Goal: Check status: Check status

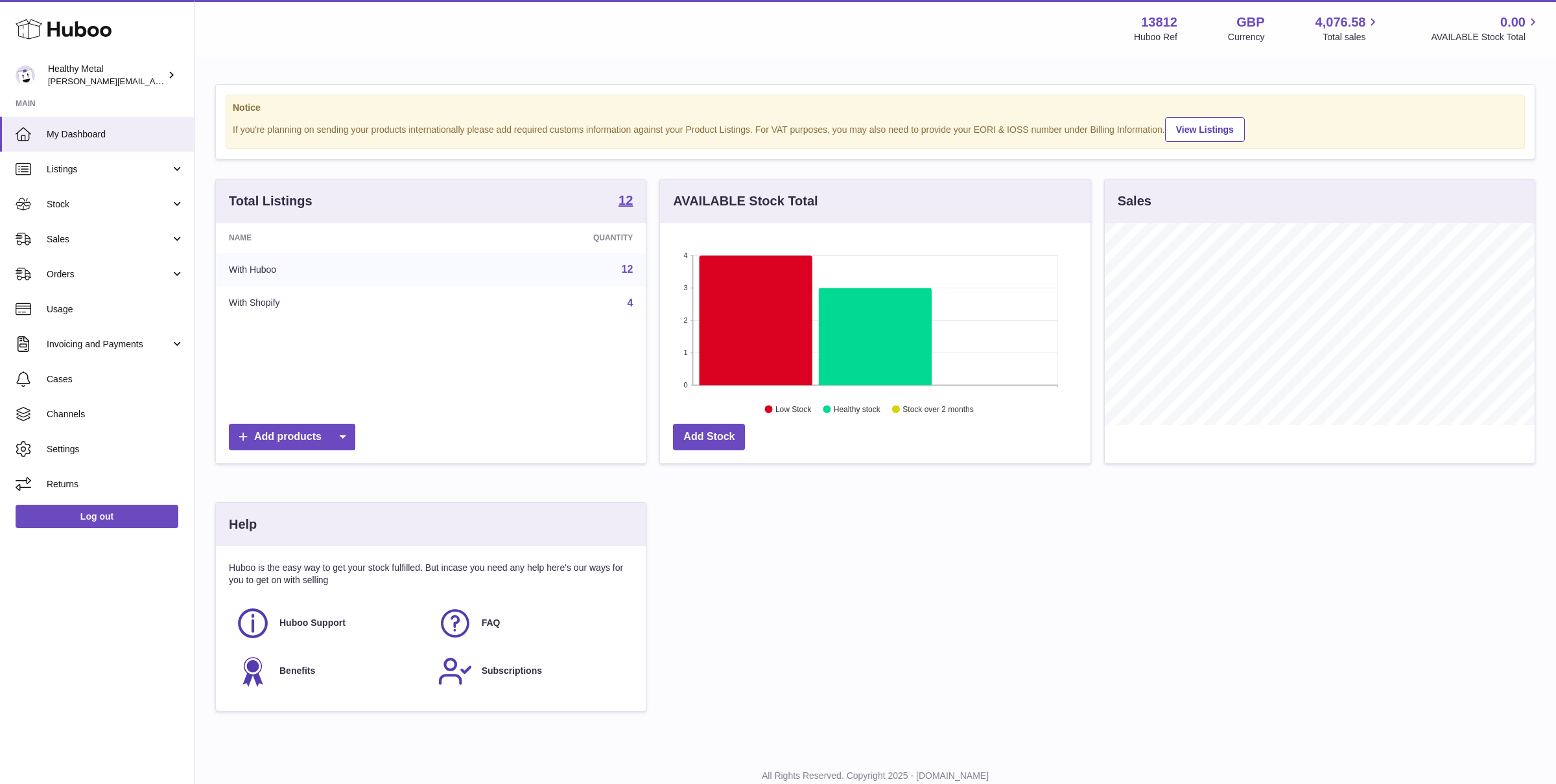
scroll to position [202, 430]
click at [133, 199] on span "Stock" at bounding box center [108, 205] width 124 height 12
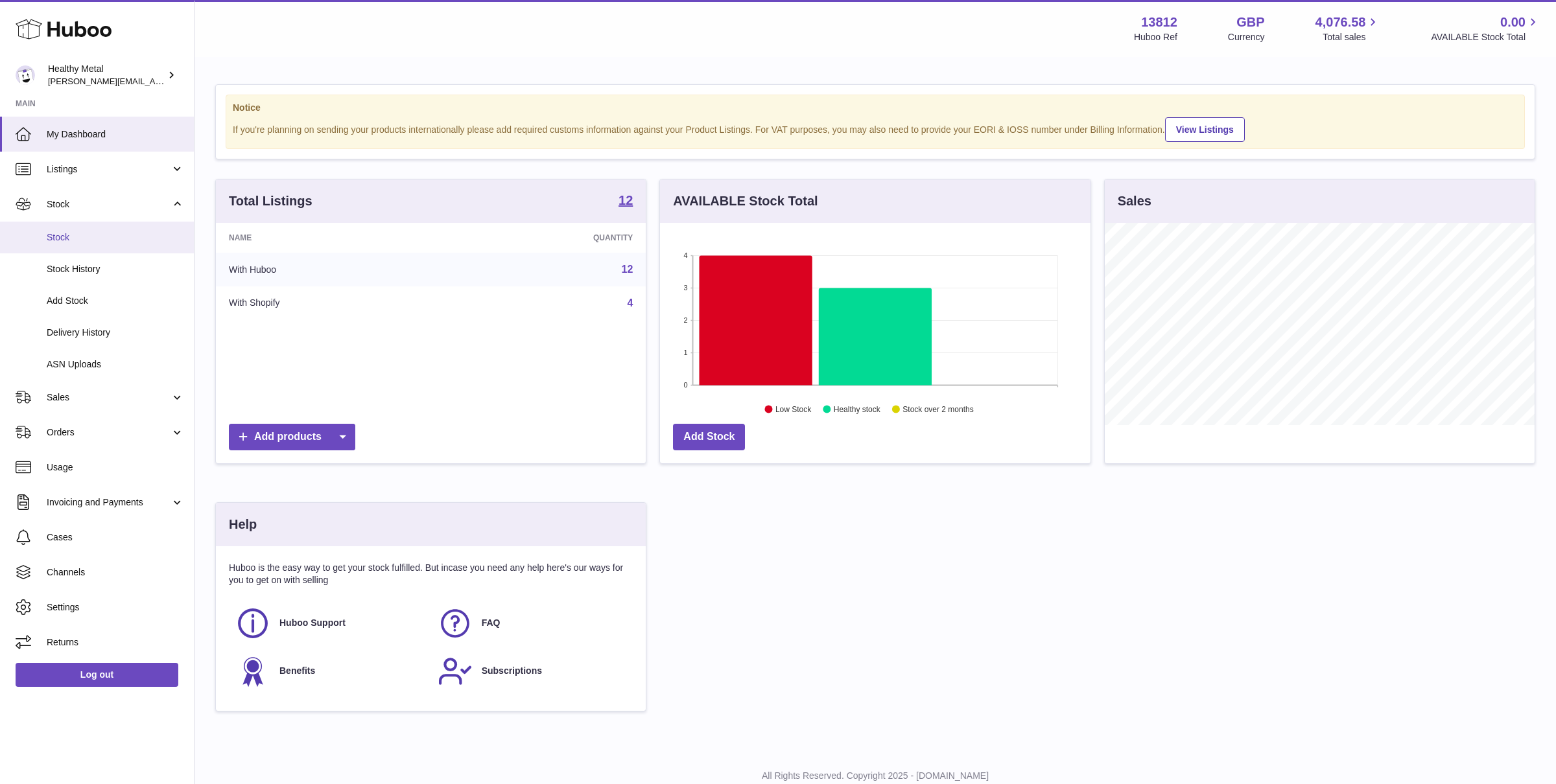
click at [139, 232] on span "Stock" at bounding box center [115, 238] width 138 height 12
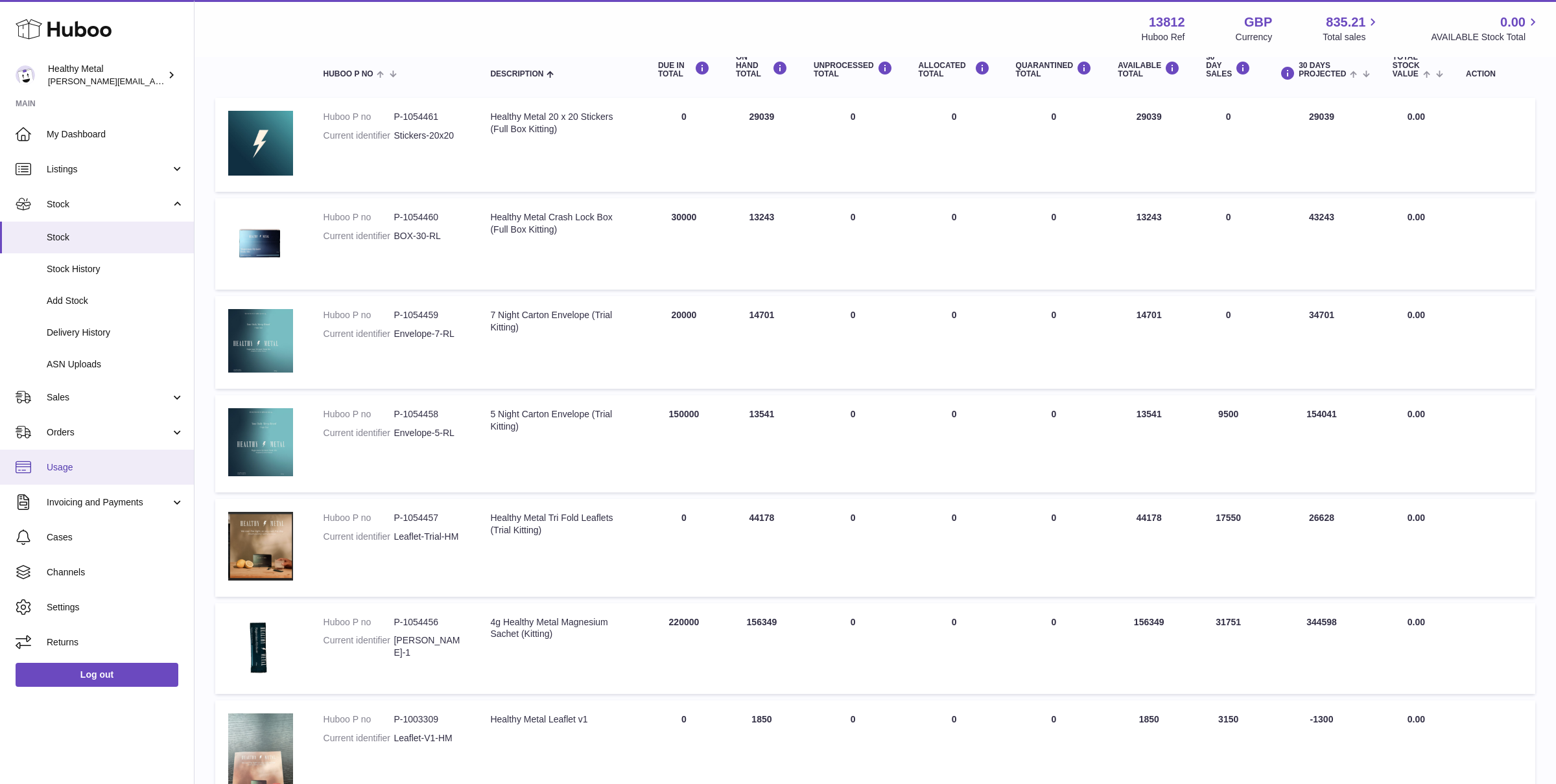
scroll to position [179, 0]
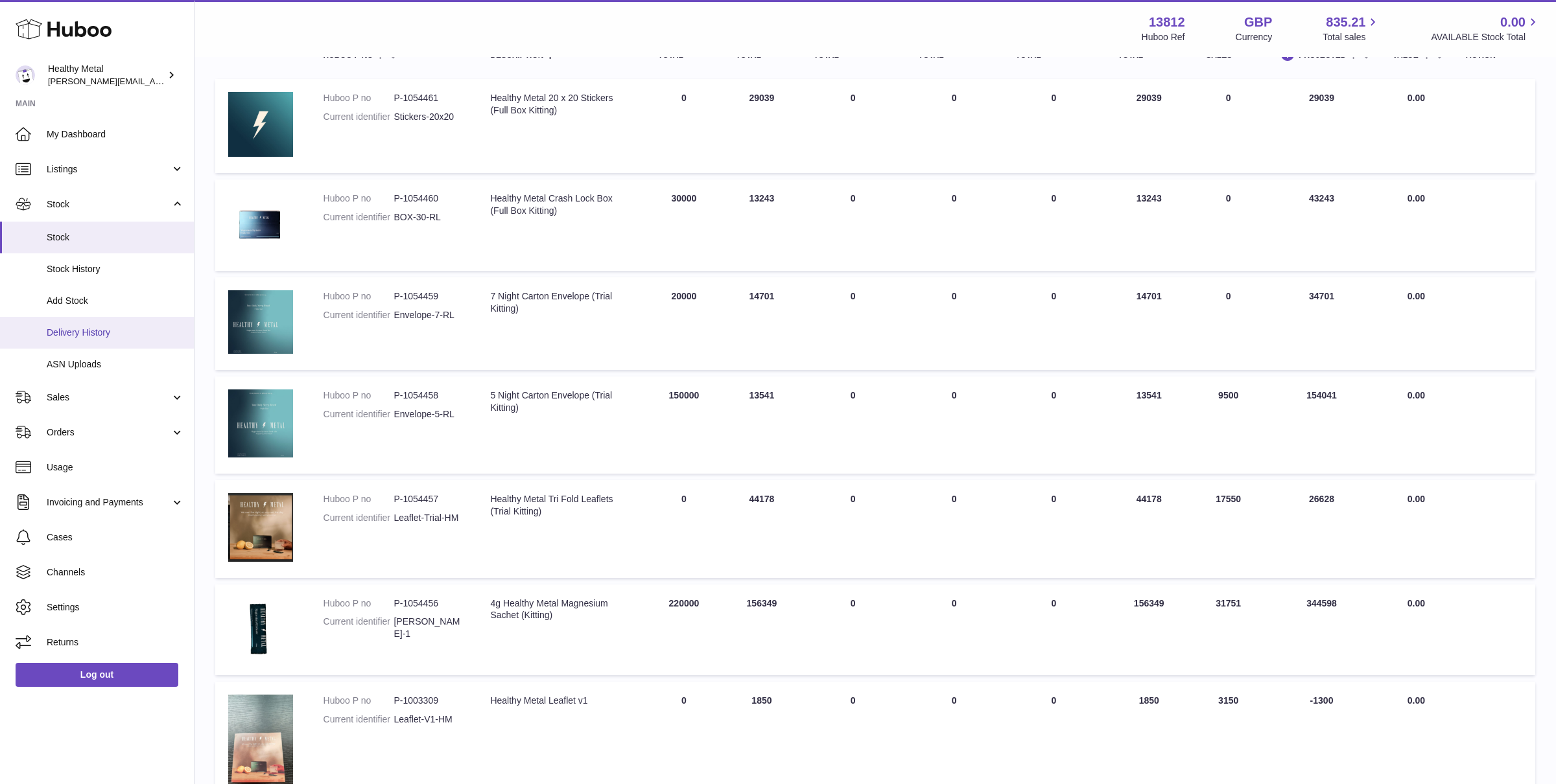
click at [92, 343] on link "Delivery History" at bounding box center [97, 332] width 194 height 32
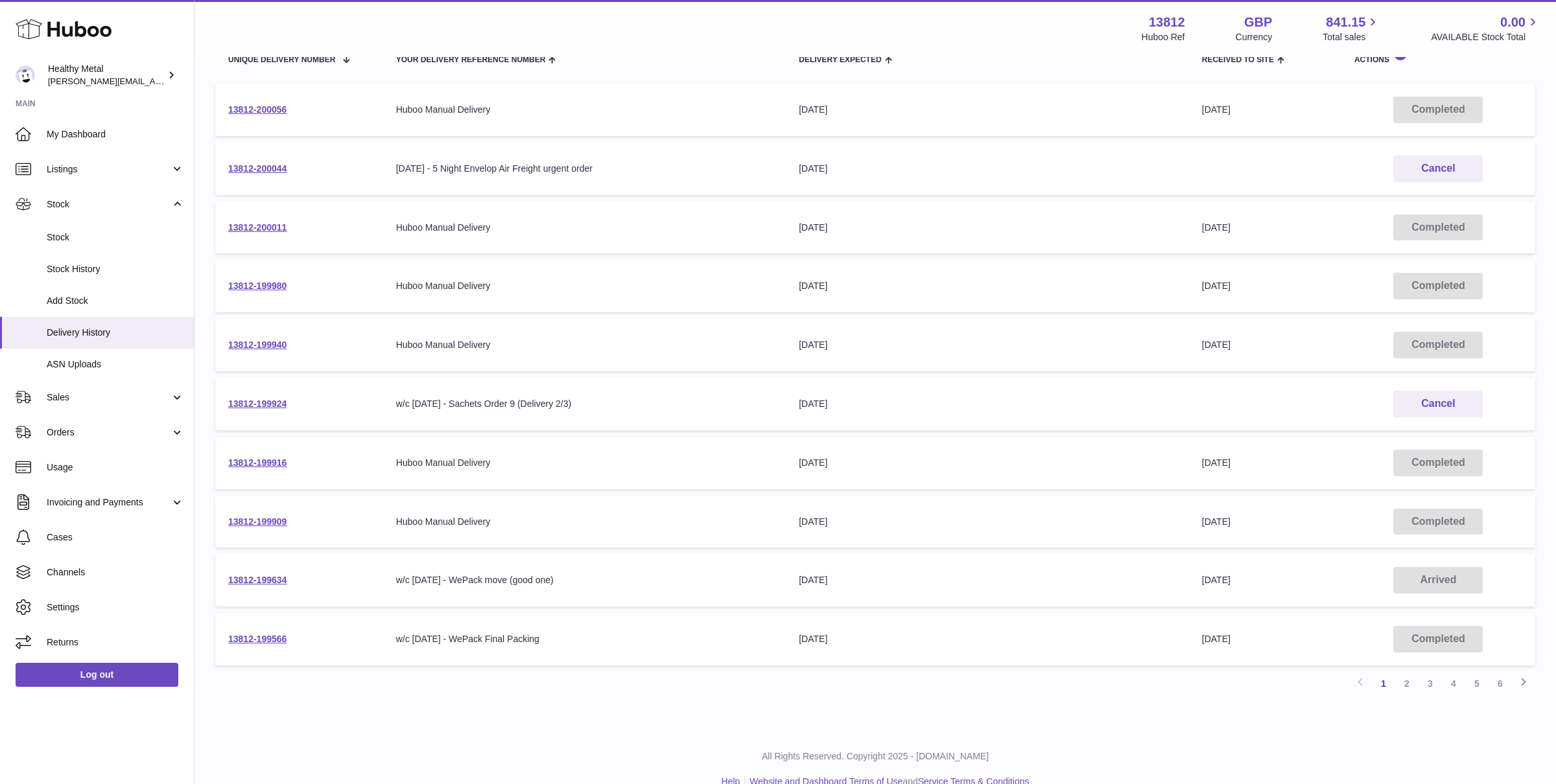
scroll to position [195, 0]
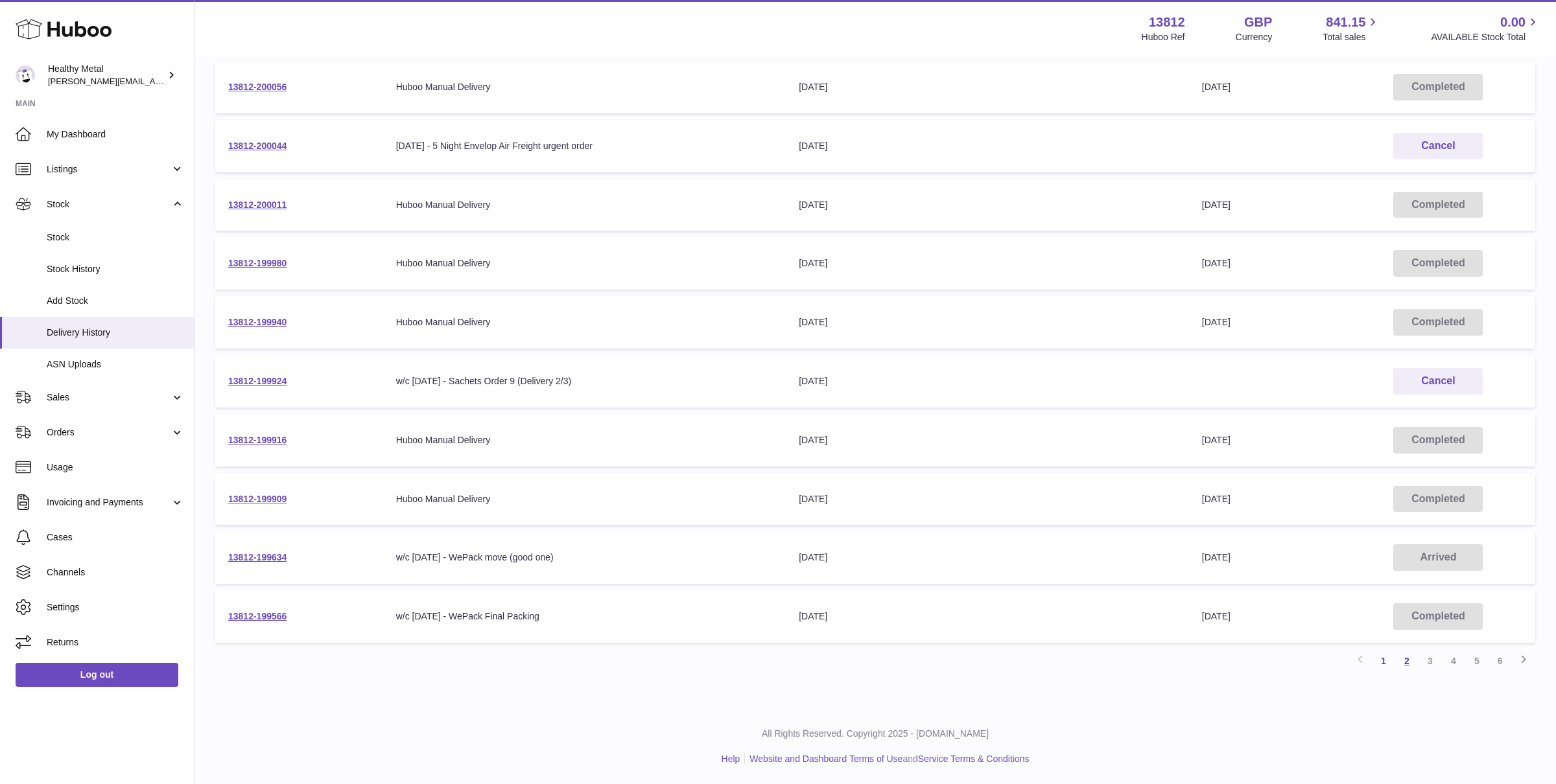
click at [1405, 663] on link "2" at bounding box center [1407, 661] width 23 height 23
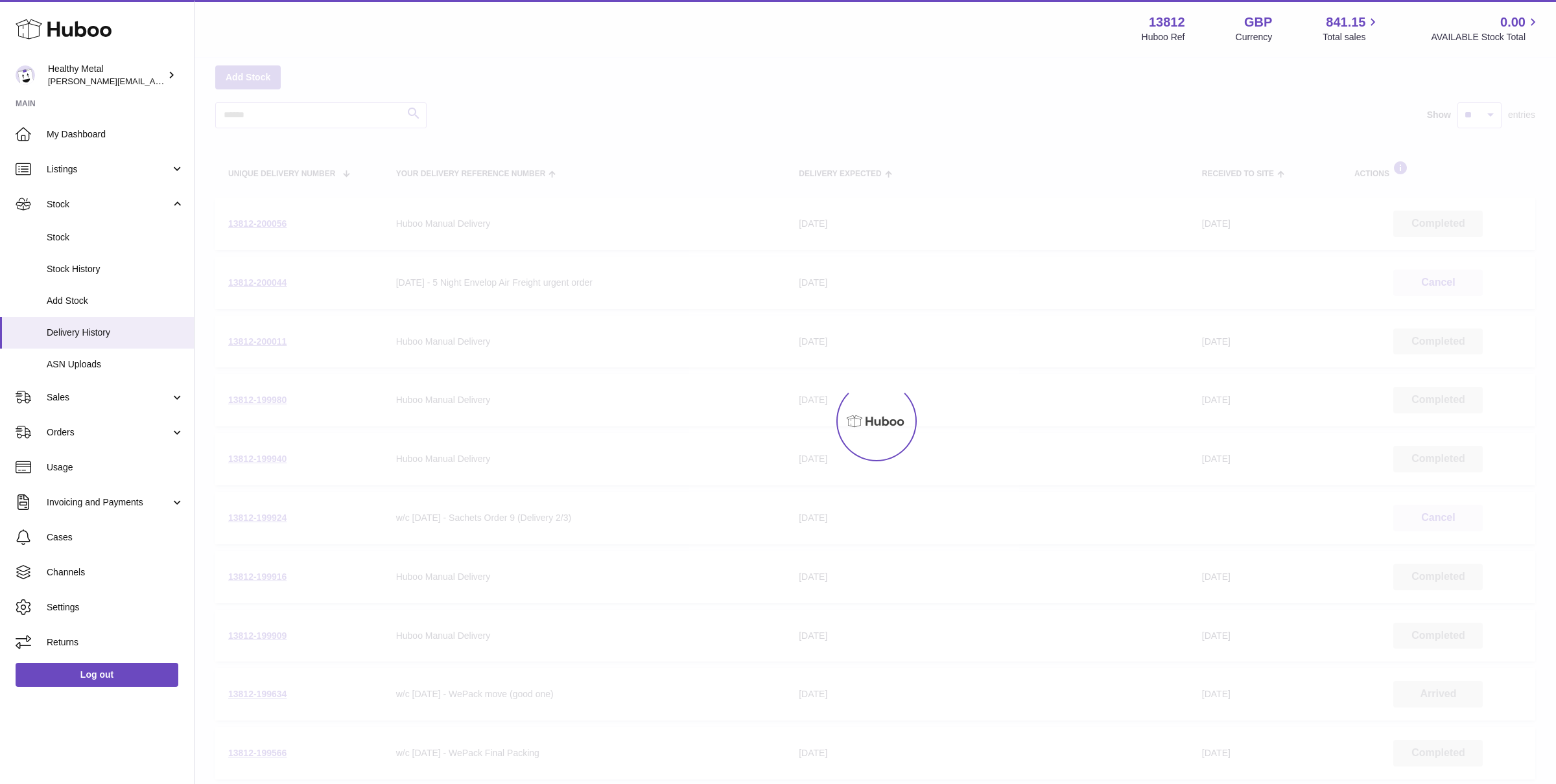
scroll to position [59, 0]
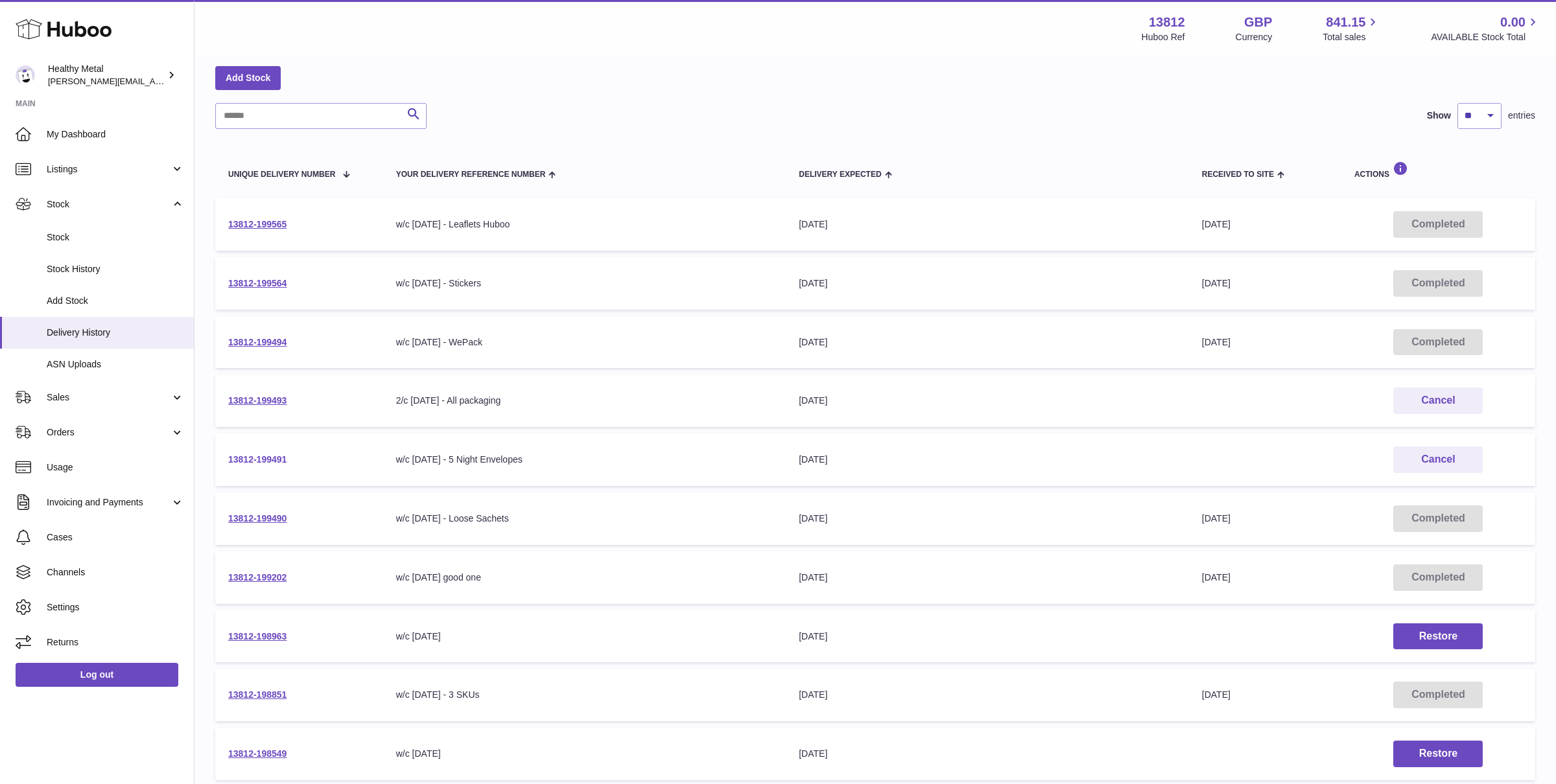
click at [248, 463] on link "13812-199491" at bounding box center [257, 459] width 59 height 10
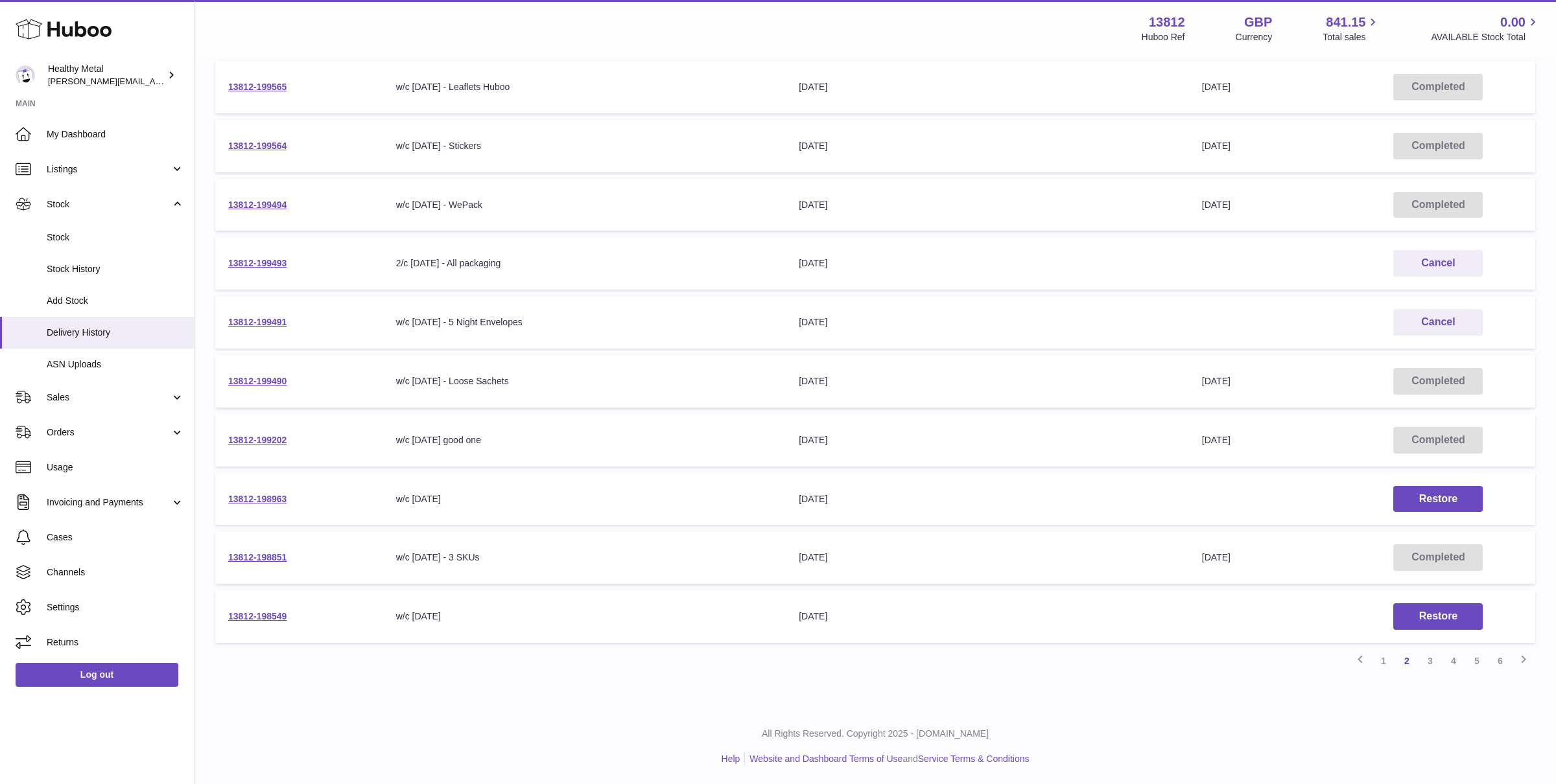
scroll to position [0, 0]
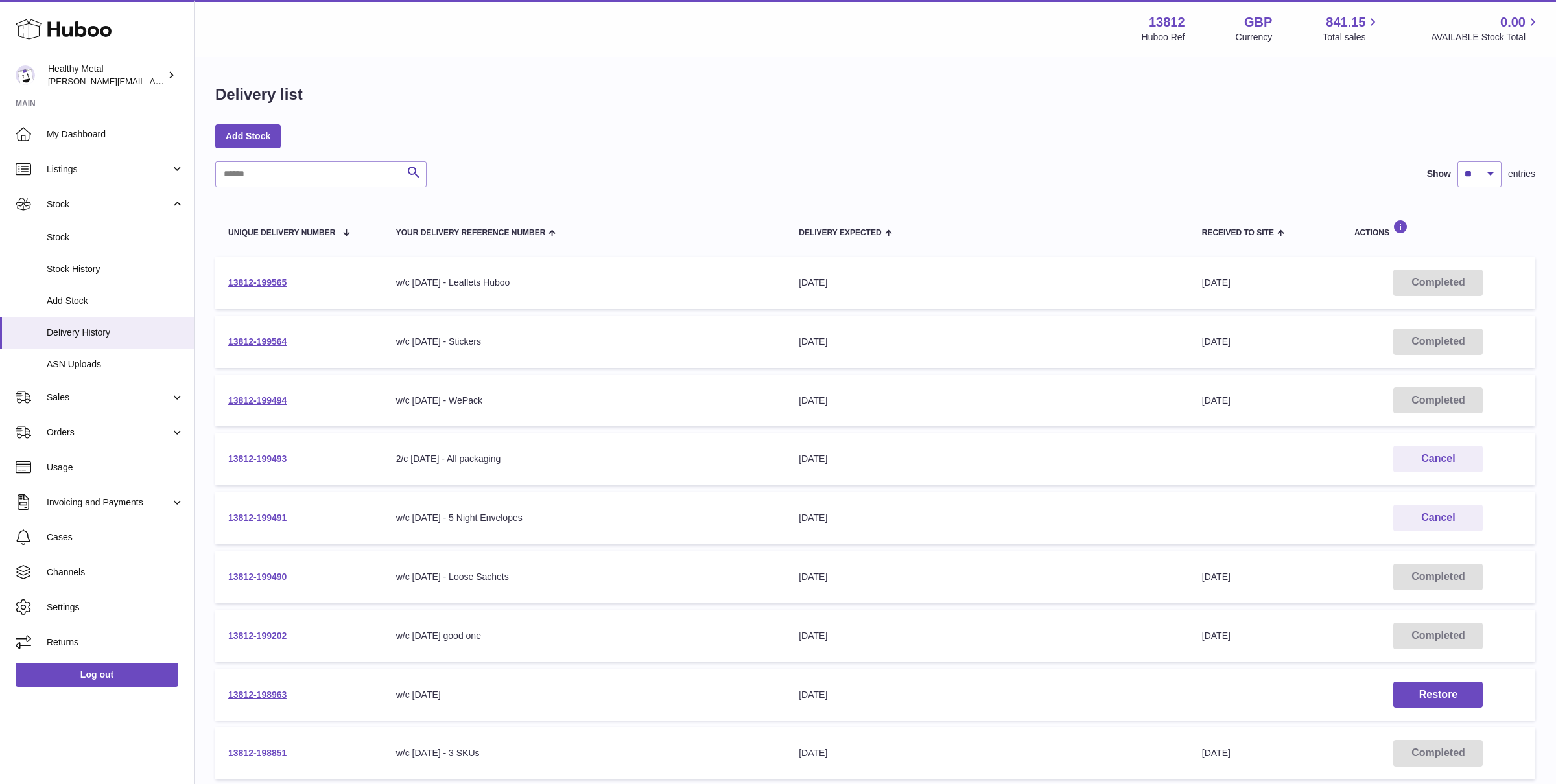
click at [236, 521] on link "13812-199491" at bounding box center [257, 518] width 59 height 10
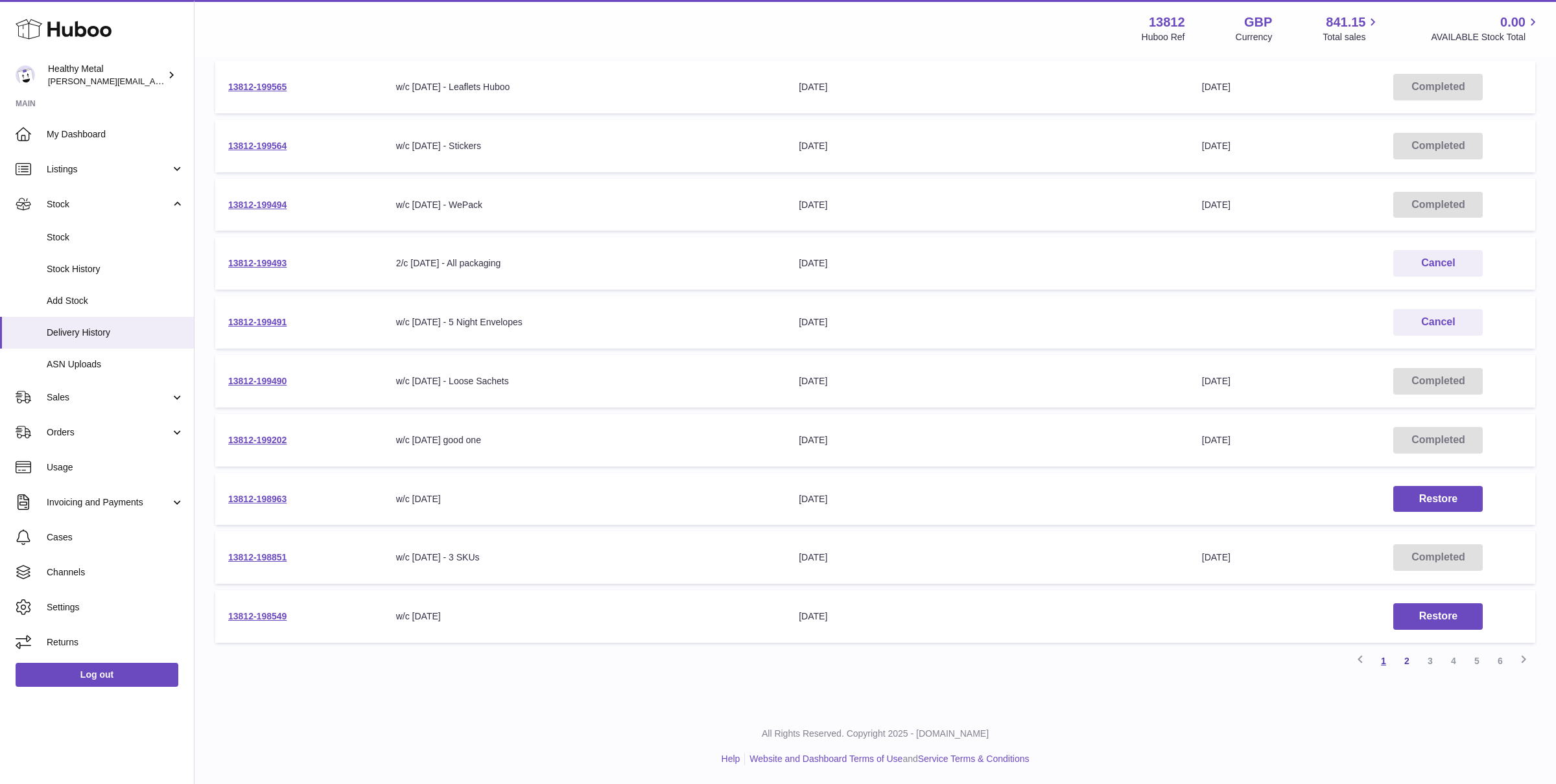
click at [1383, 659] on link "1" at bounding box center [1384, 661] width 23 height 23
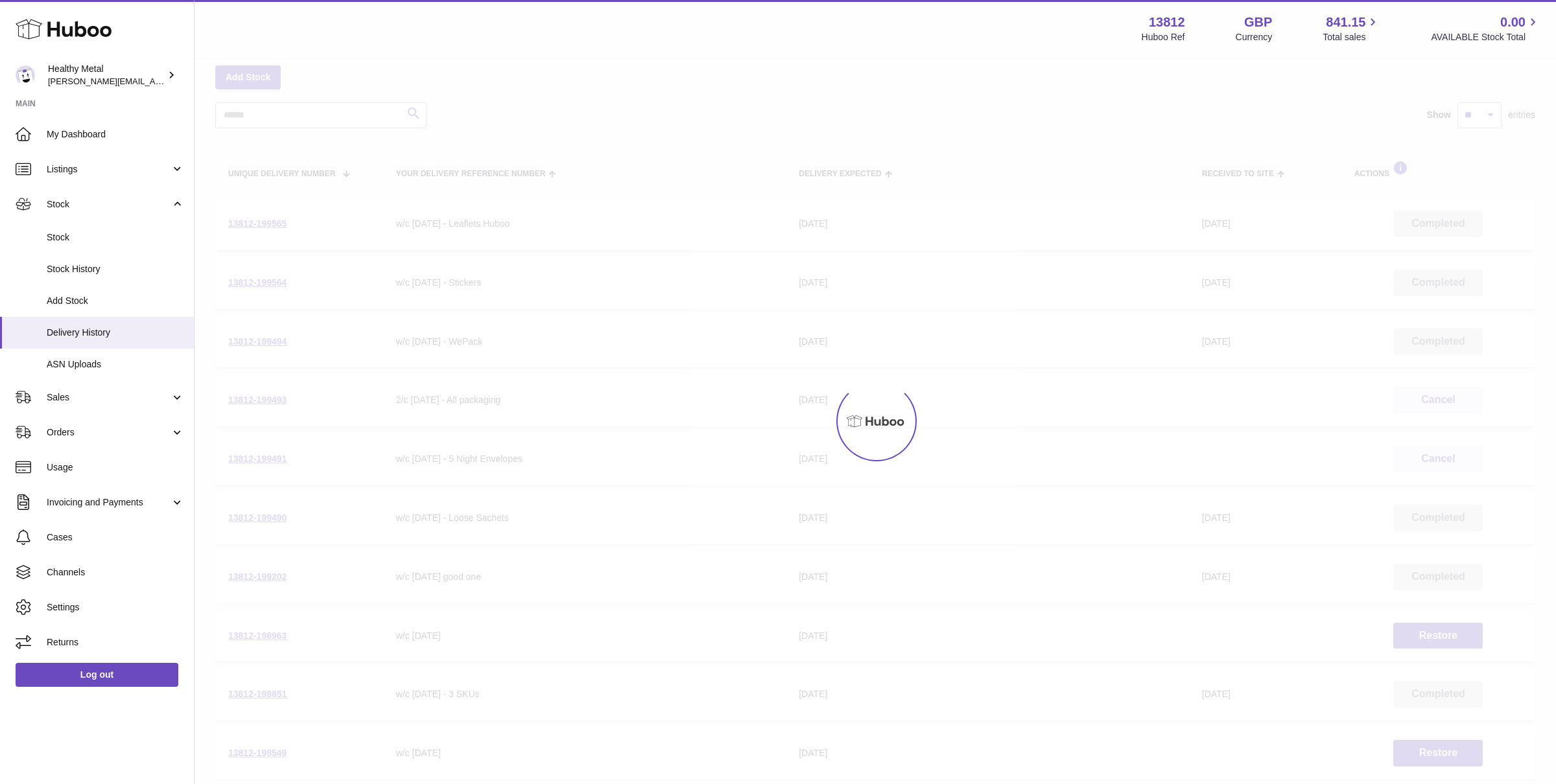
scroll to position [59, 0]
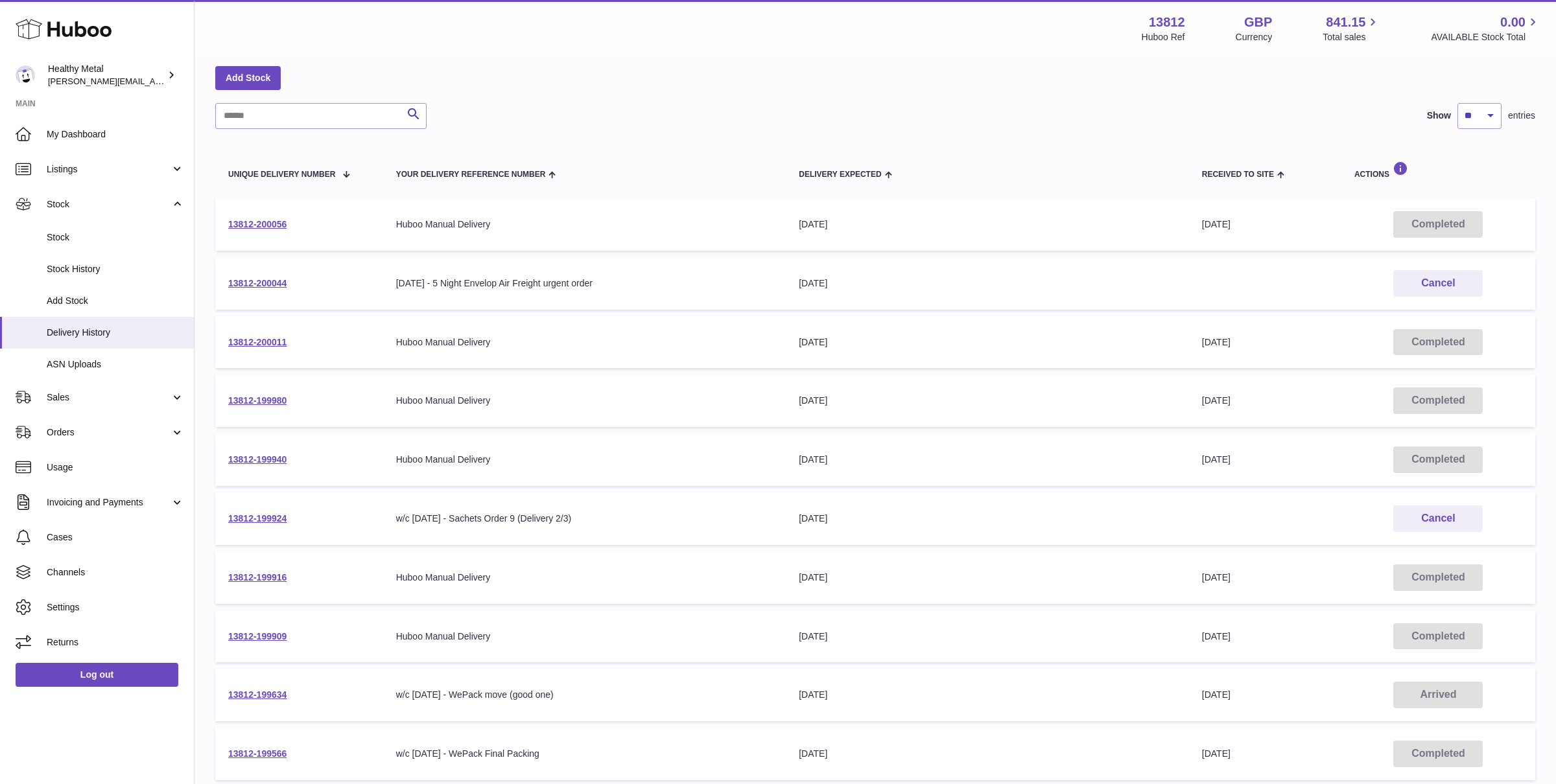
drag, startPoint x: 287, startPoint y: 287, endPoint x: 215, endPoint y: 287, distance: 72.0
click at [216, 287] on td "13812-200044" at bounding box center [299, 283] width 168 height 53
click at [333, 280] on td "13812-200044" at bounding box center [299, 283] width 168 height 53
drag, startPoint x: 311, startPoint y: 280, endPoint x: 216, endPoint y: 283, distance: 95.0
click at [216, 283] on td "13812-200044" at bounding box center [299, 283] width 168 height 53
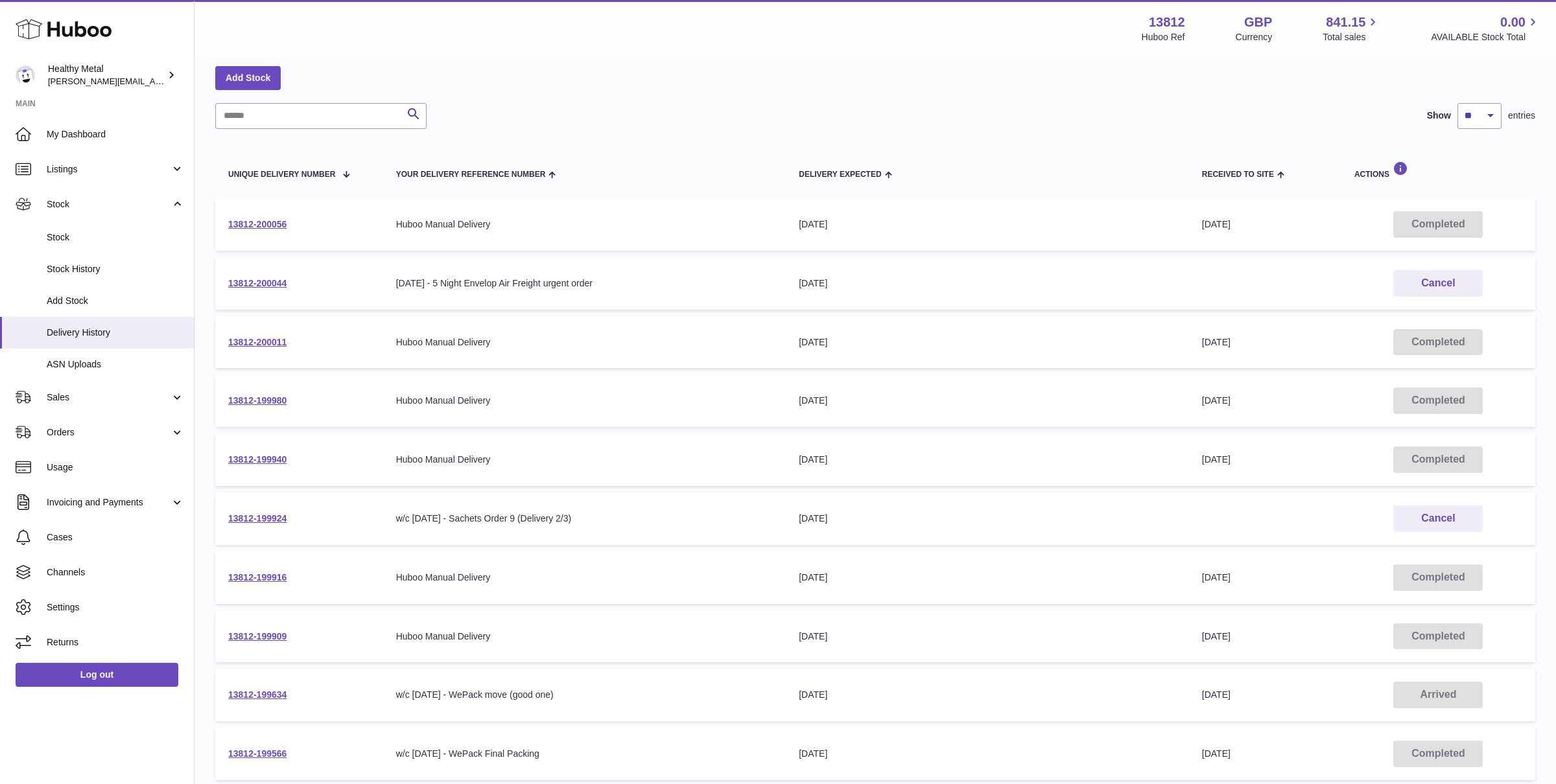
copy link "13812-200044"
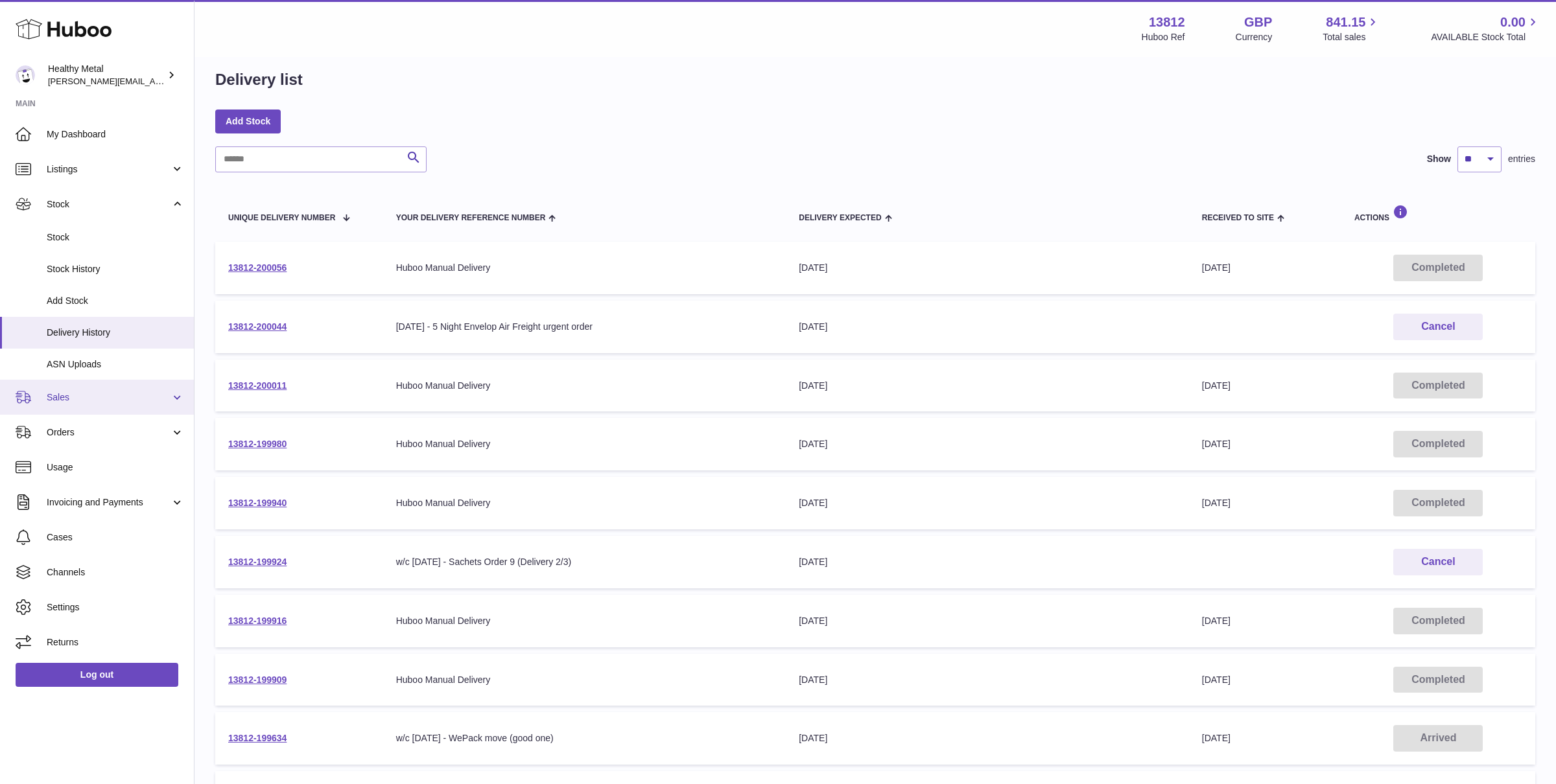
scroll to position [0, 0]
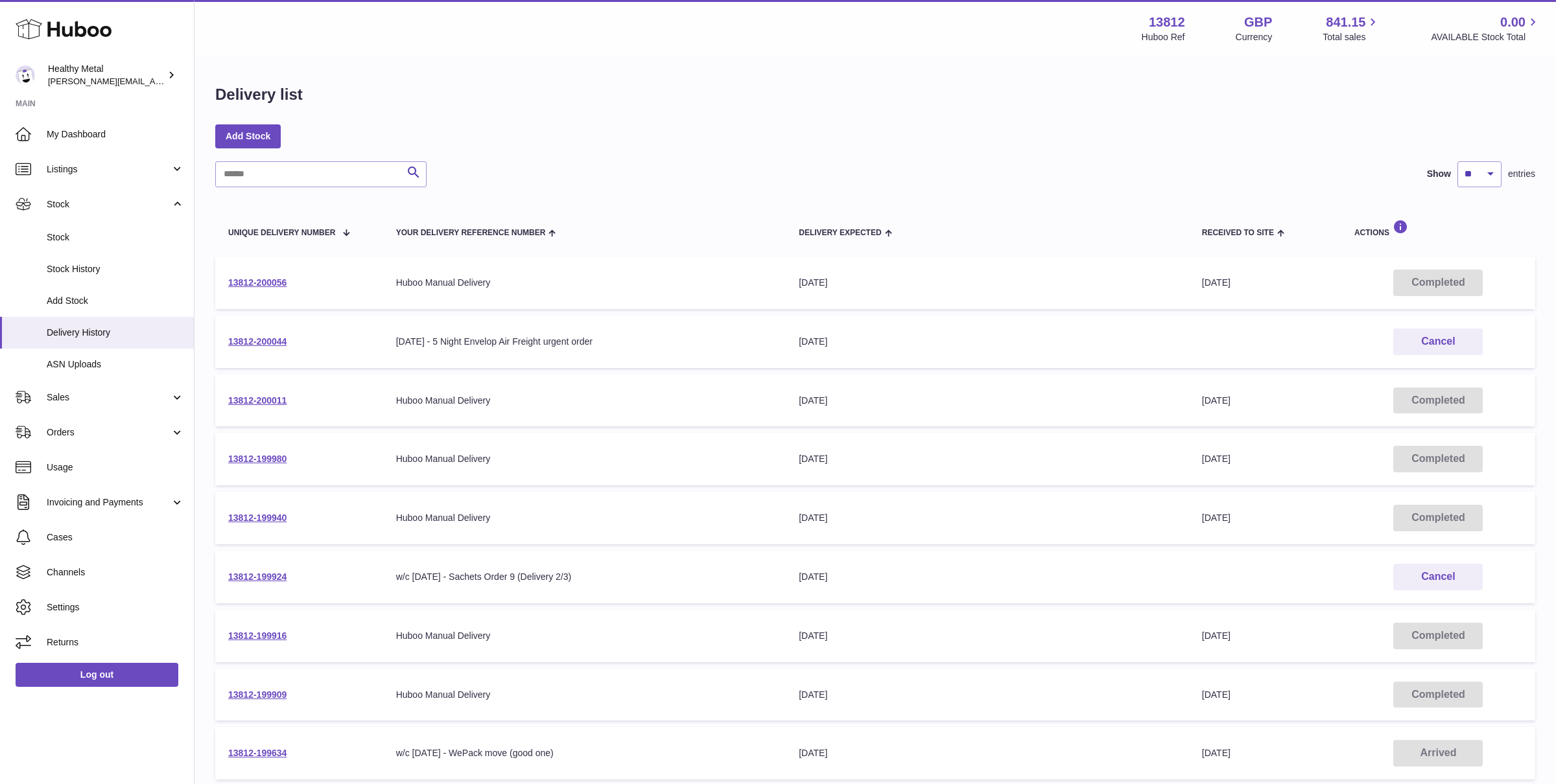
click at [719, 167] on div "Search Show ** ** ** *** entries" at bounding box center [875, 175] width 1320 height 26
click at [848, 106] on div "Delivery list" at bounding box center [875, 97] width 1320 height 27
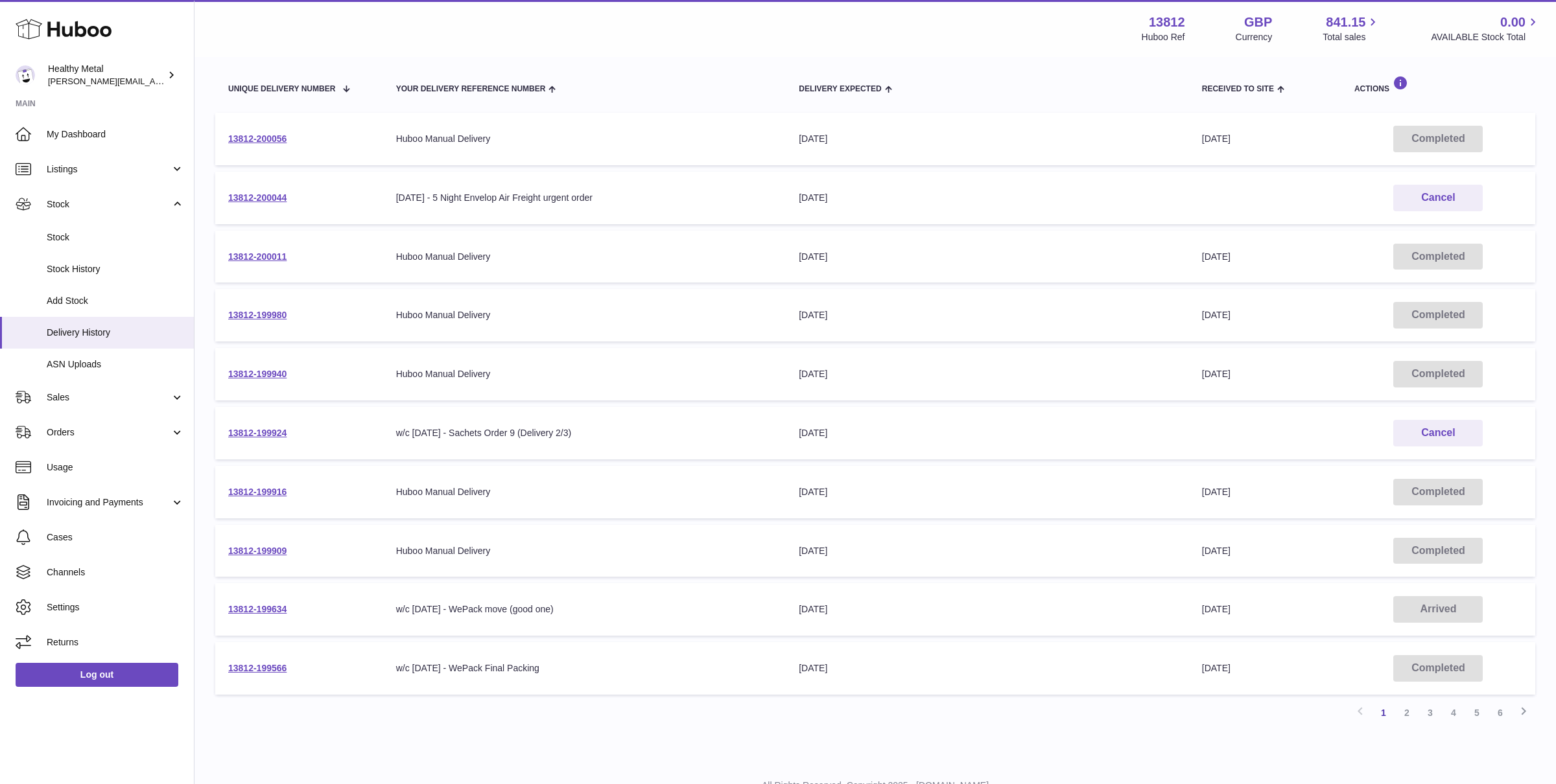
scroll to position [141, 0]
click at [272, 436] on link "13812-199924" at bounding box center [257, 436] width 59 height 10
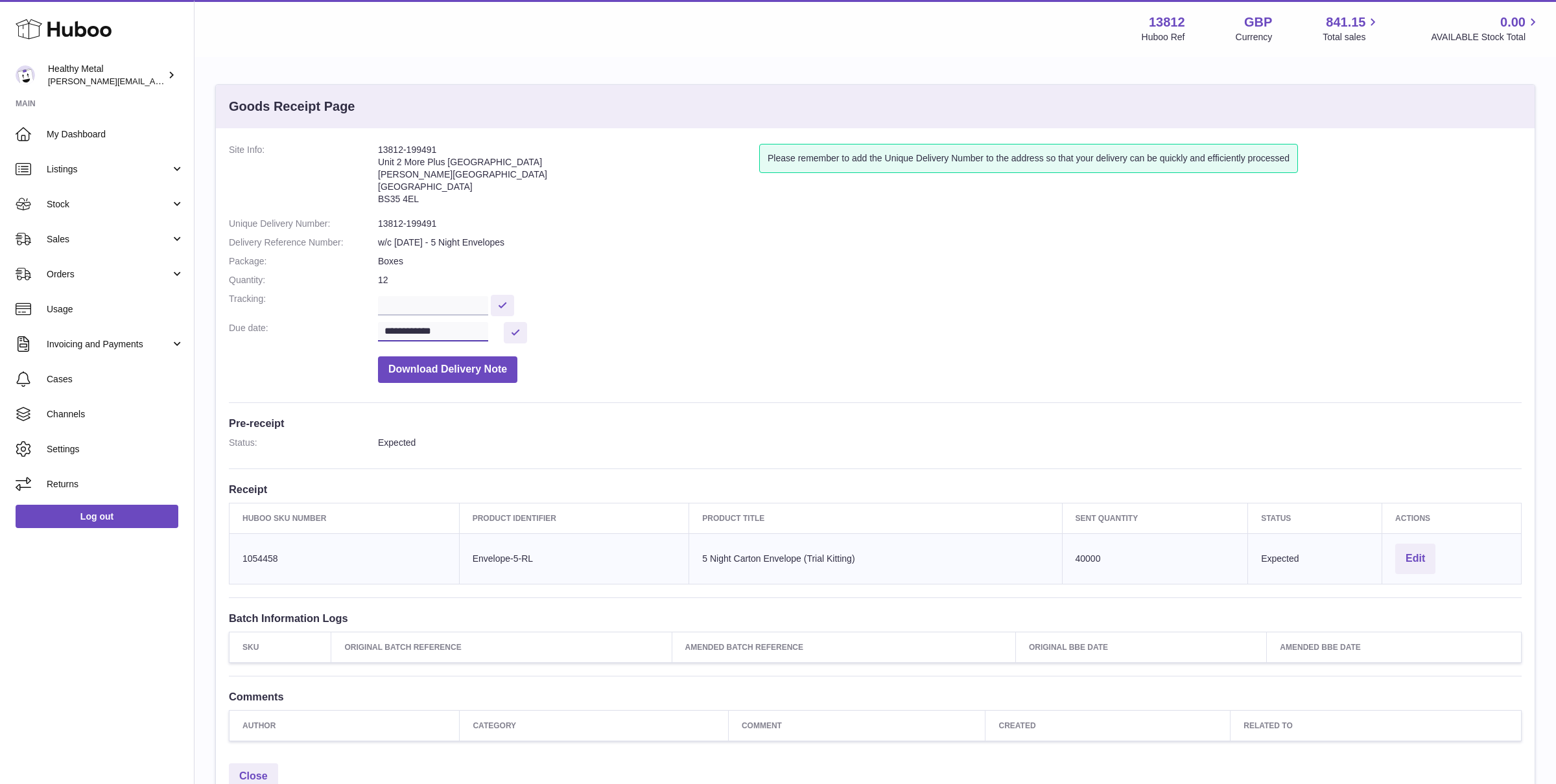
click at [464, 336] on input "**********" at bounding box center [433, 331] width 110 height 19
click at [402, 507] on span "29" at bounding box center [399, 510] width 23 height 23
type input "**********"
click at [458, 329] on input "**********" at bounding box center [433, 331] width 110 height 19
click at [562, 355] on icon "button" at bounding box center [562, 356] width 15 height 15
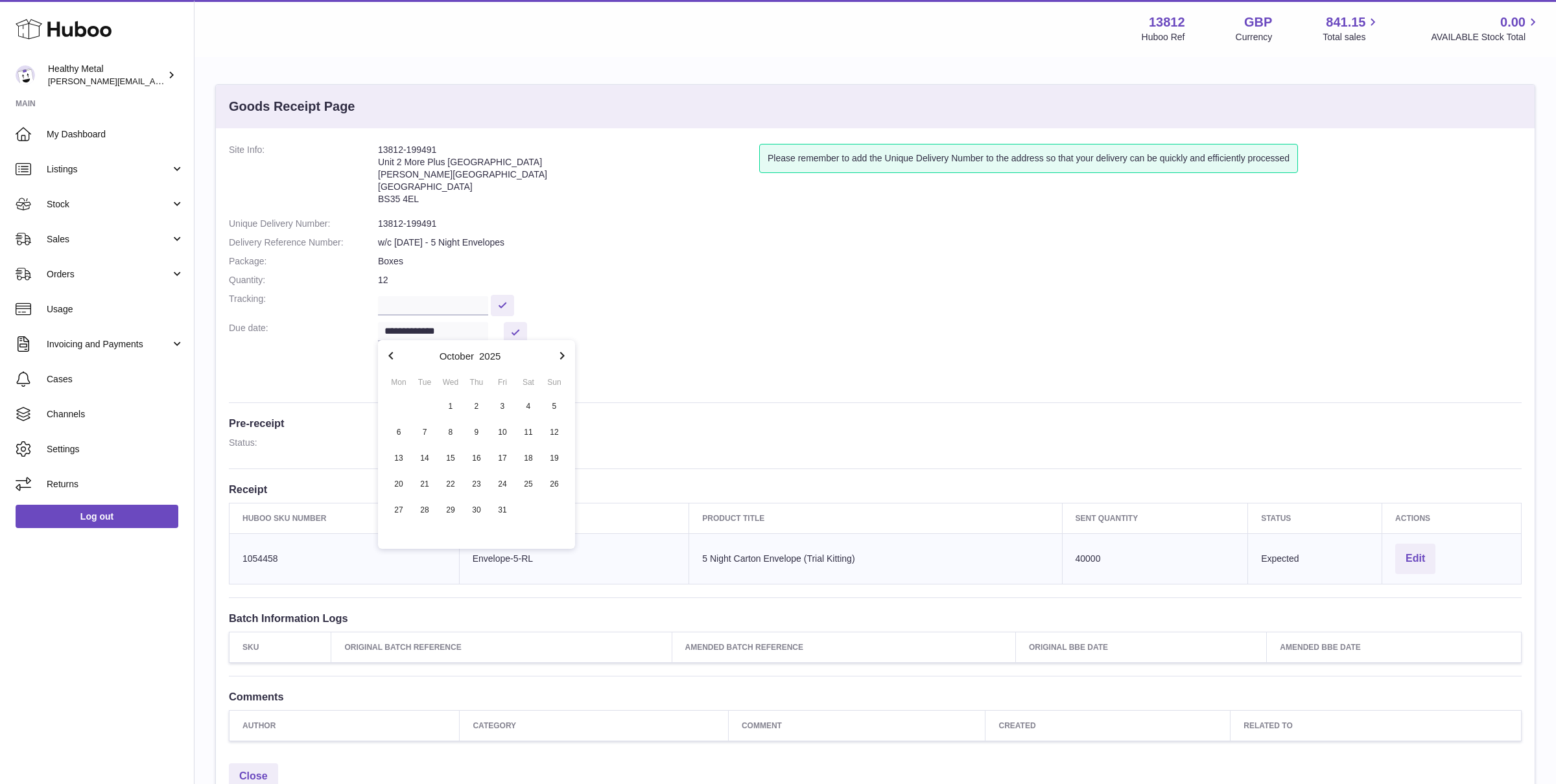
click at [392, 358] on icon "button" at bounding box center [391, 356] width 5 height 8
click at [562, 327] on dd "**********" at bounding box center [950, 333] width 1143 height 22
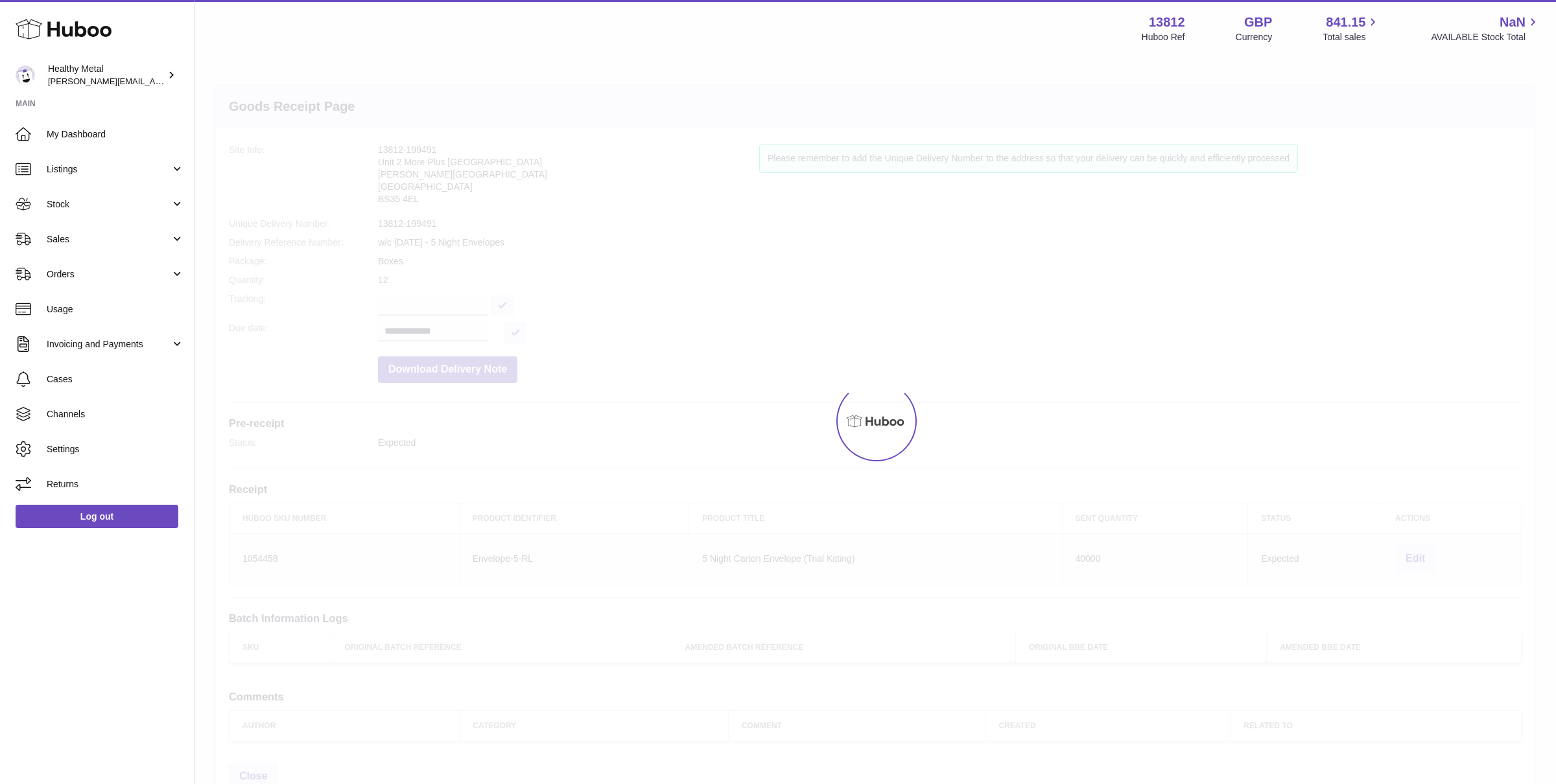
click at [251, 518] on th "Huboo SKU Number" at bounding box center [345, 518] width 230 height 30
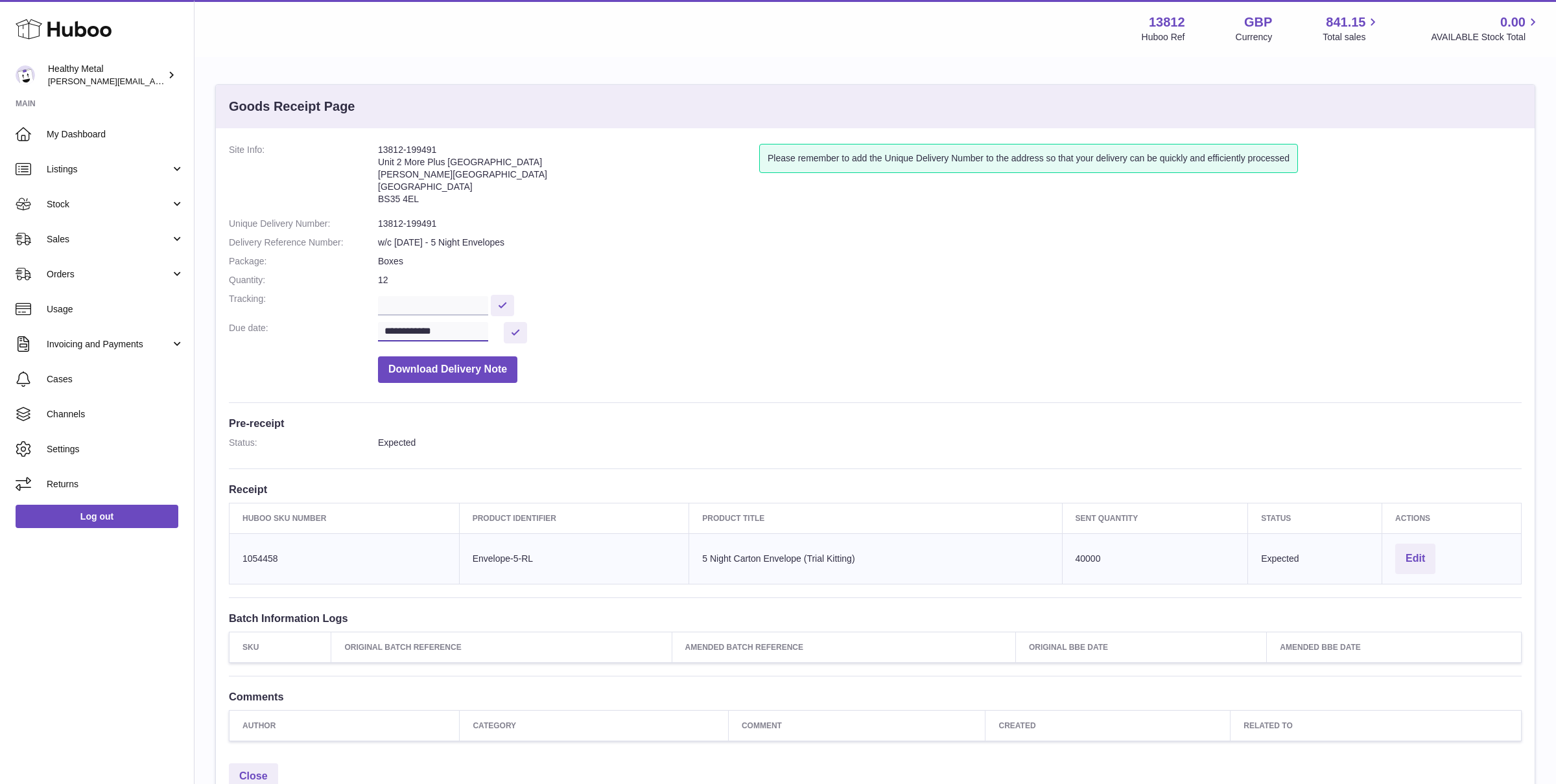
click at [411, 328] on input "**********" at bounding box center [433, 331] width 110 height 19
click at [397, 503] on span "29" at bounding box center [399, 510] width 23 height 23
type input "**********"
click at [520, 329] on button at bounding box center [515, 333] width 23 height 22
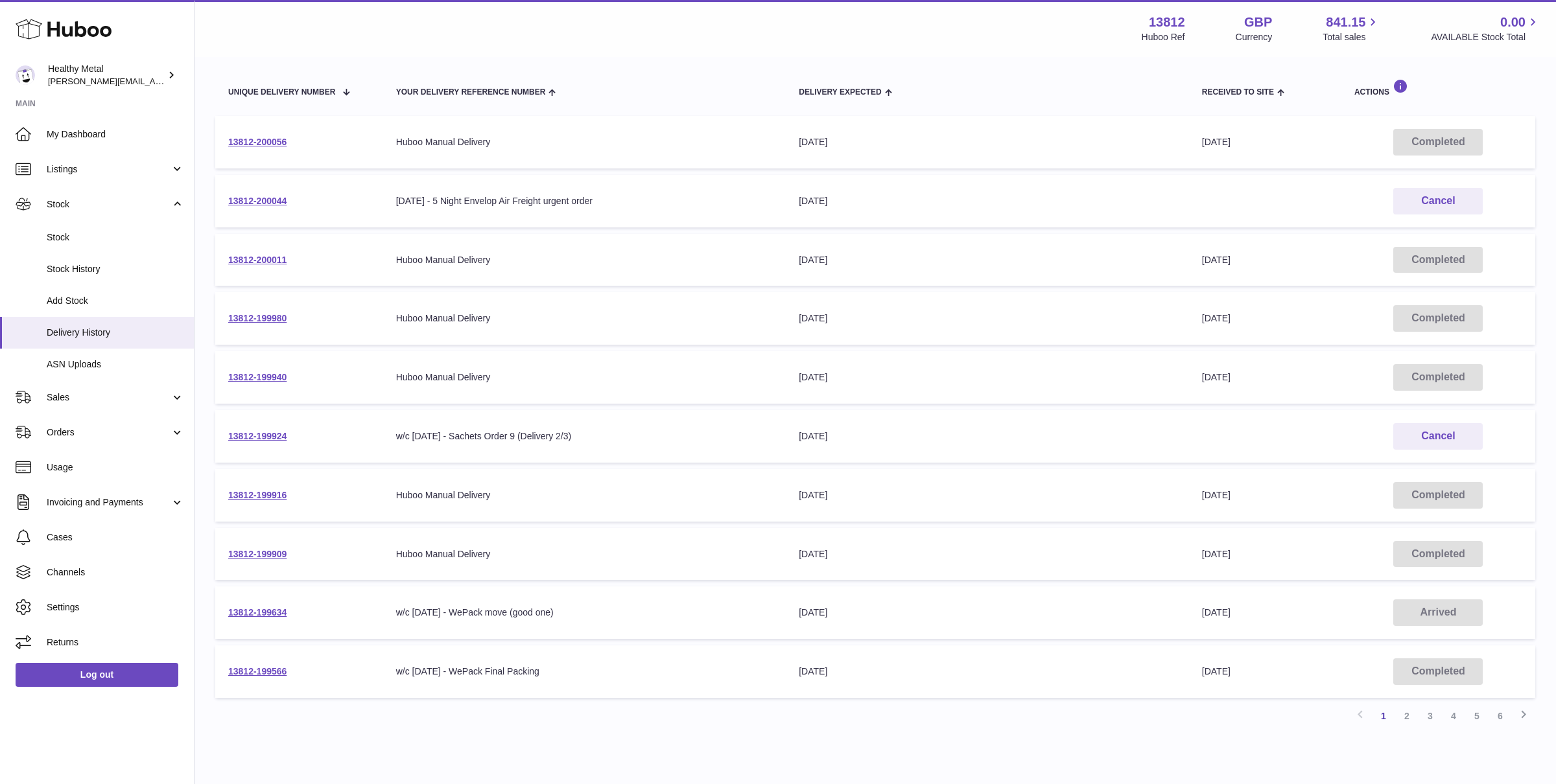
drag, startPoint x: 319, startPoint y: 437, endPoint x: 217, endPoint y: 433, distance: 102.1
click at [217, 433] on td "13812-199924" at bounding box center [299, 436] width 168 height 53
copy link "13812-199924"
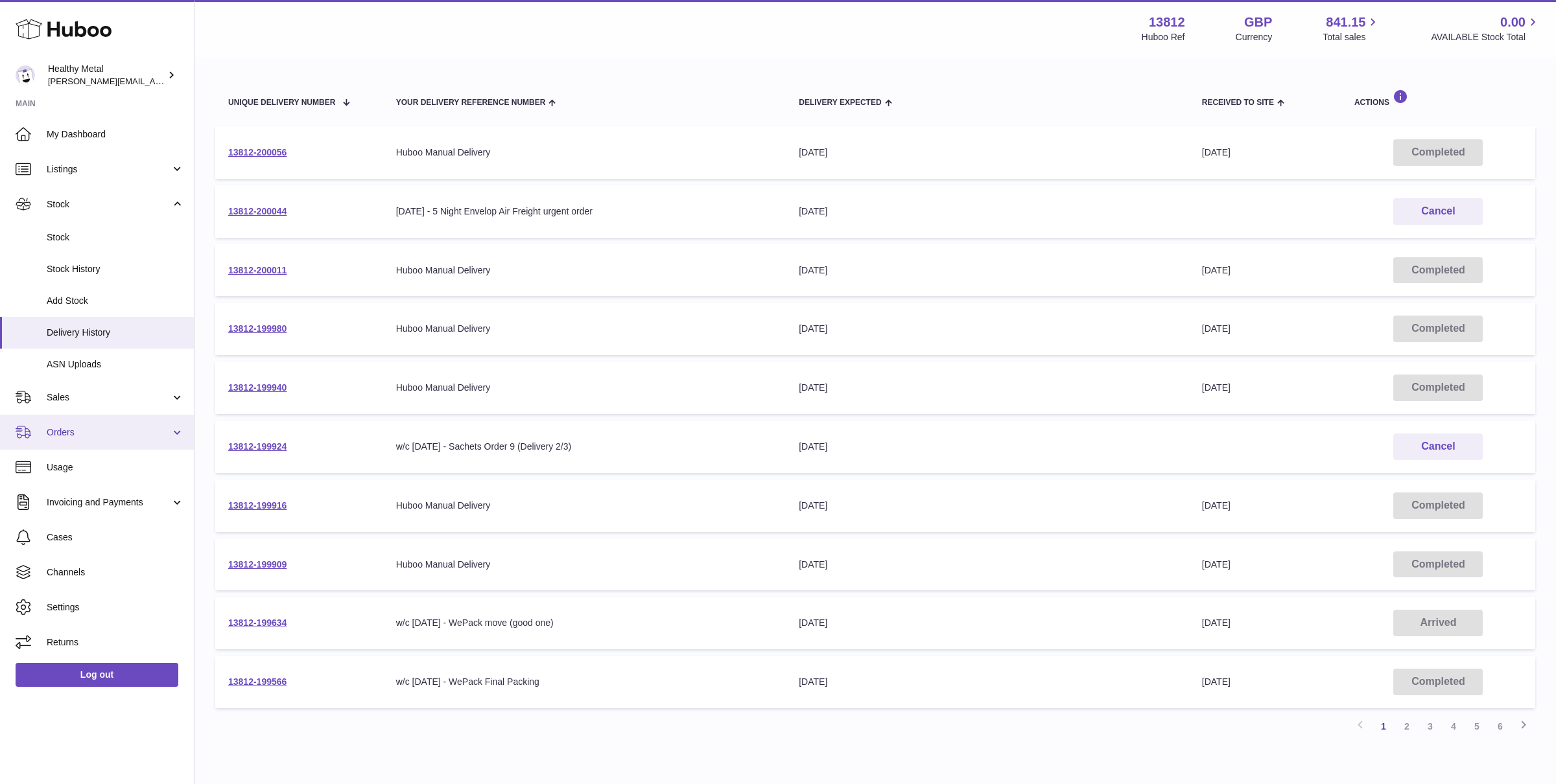
scroll to position [127, 0]
click at [1405, 731] on link "2" at bounding box center [1407, 730] width 23 height 23
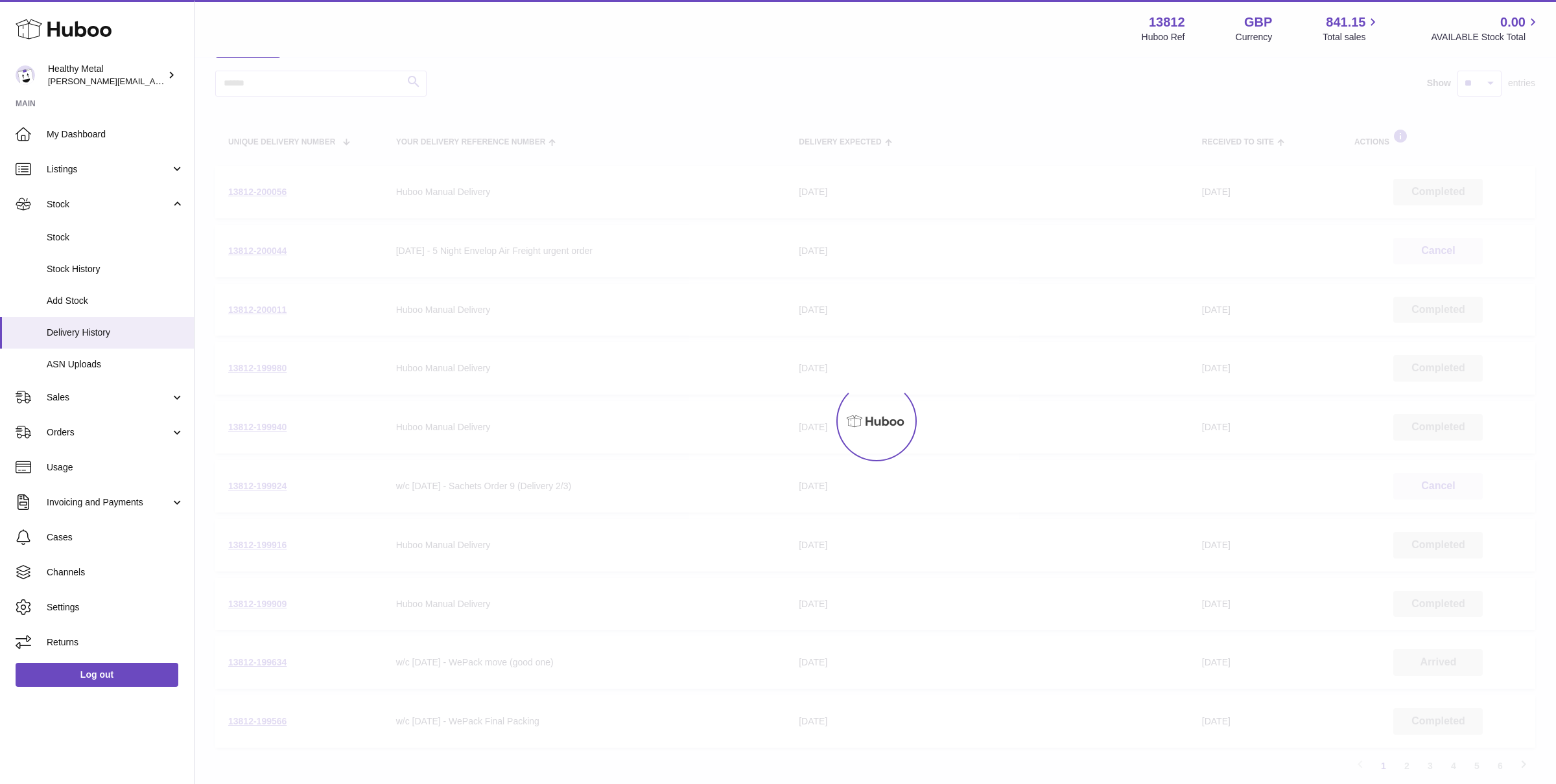
scroll to position [59, 0]
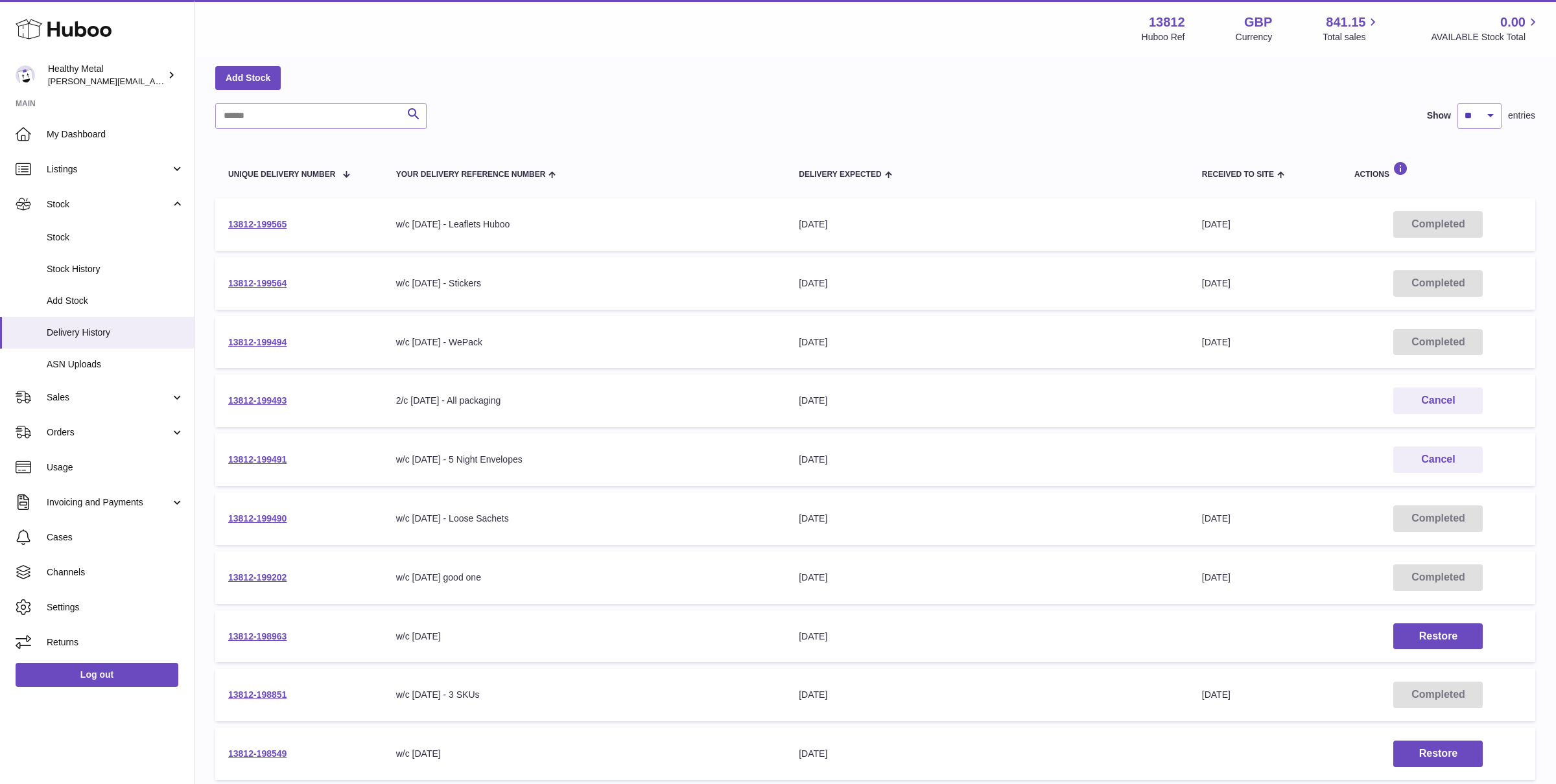
click at [304, 462] on td "13812-199491" at bounding box center [299, 460] width 168 height 53
drag, startPoint x: 304, startPoint y: 462, endPoint x: 224, endPoint y: 462, distance: 80.0
click at [224, 462] on td "13812-199491" at bounding box center [299, 460] width 168 height 53
copy link "13812-199491"
click at [329, 459] on td "13812-199491" at bounding box center [299, 460] width 168 height 53
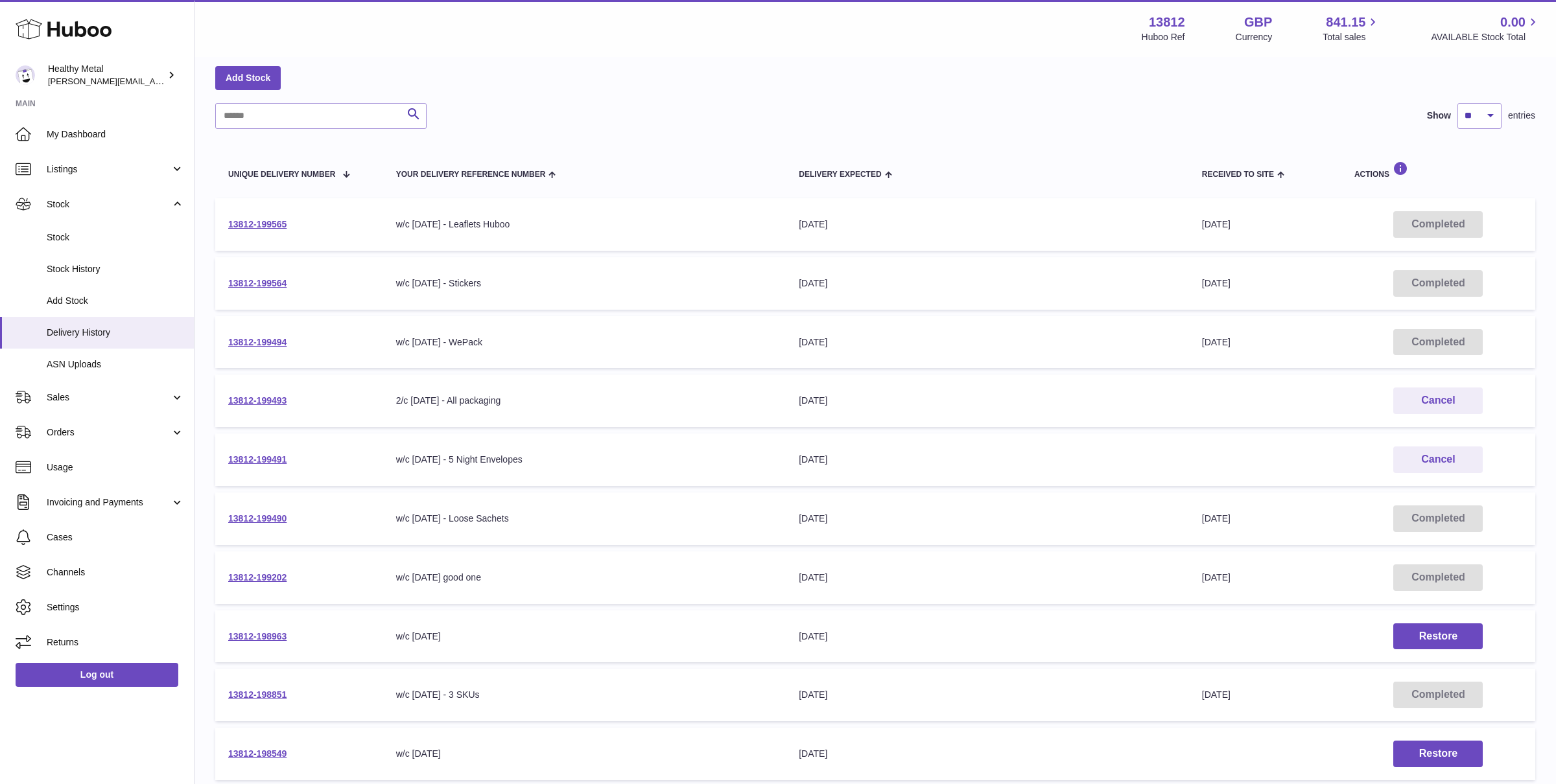
drag, startPoint x: 316, startPoint y: 459, endPoint x: 223, endPoint y: 460, distance: 93.0
click at [223, 460] on td "13812-199491" at bounding box center [299, 460] width 168 height 53
copy link "13812-199491"
click at [304, 406] on td "13812-199493" at bounding box center [299, 401] width 168 height 53
drag, startPoint x: 311, startPoint y: 402, endPoint x: 226, endPoint y: 402, distance: 85.0
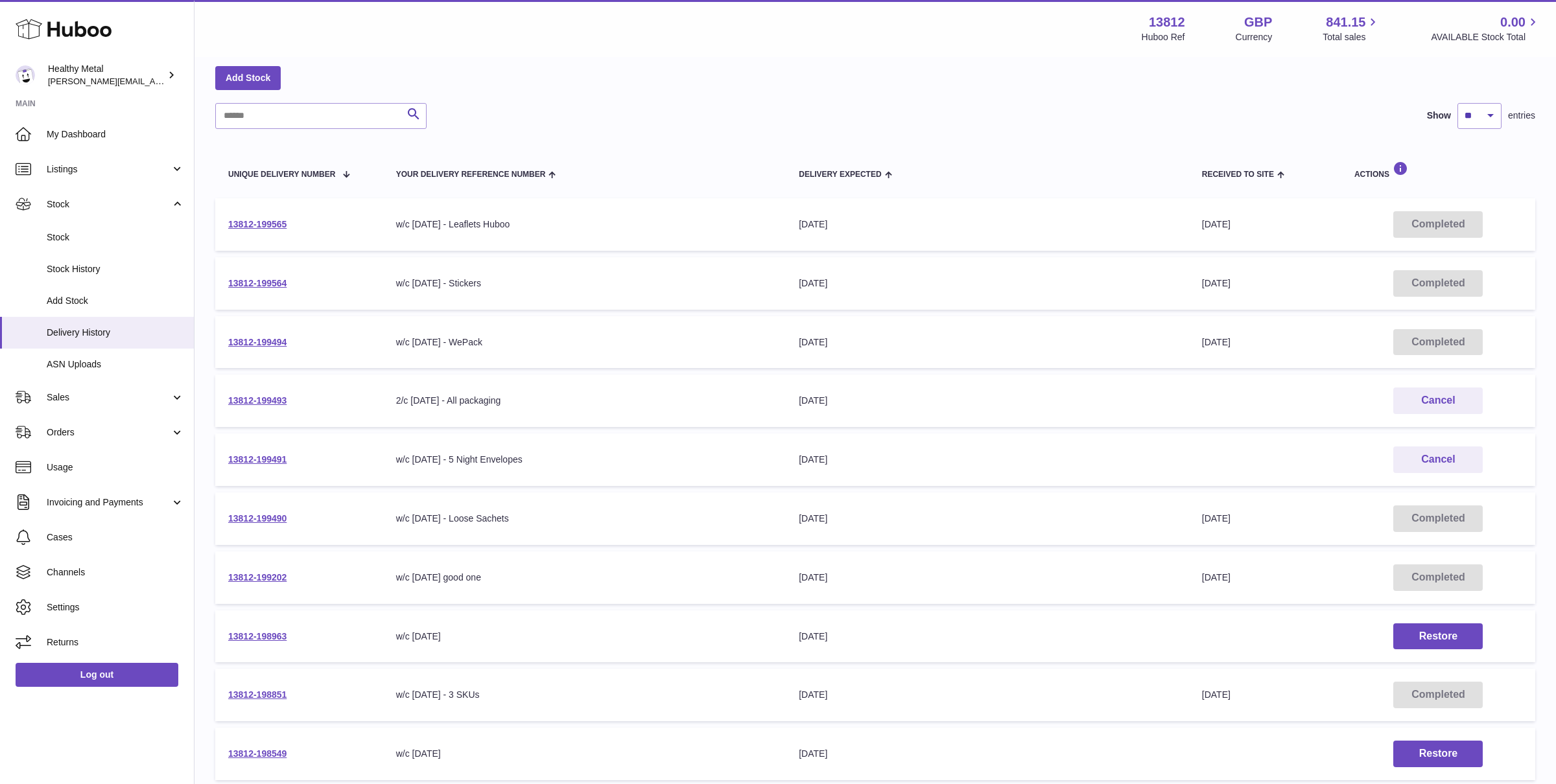
click at [226, 402] on td "13812-199493" at bounding box center [299, 401] width 168 height 53
copy link "13812-199493"
click at [95, 236] on span "Stock" at bounding box center [115, 238] width 138 height 12
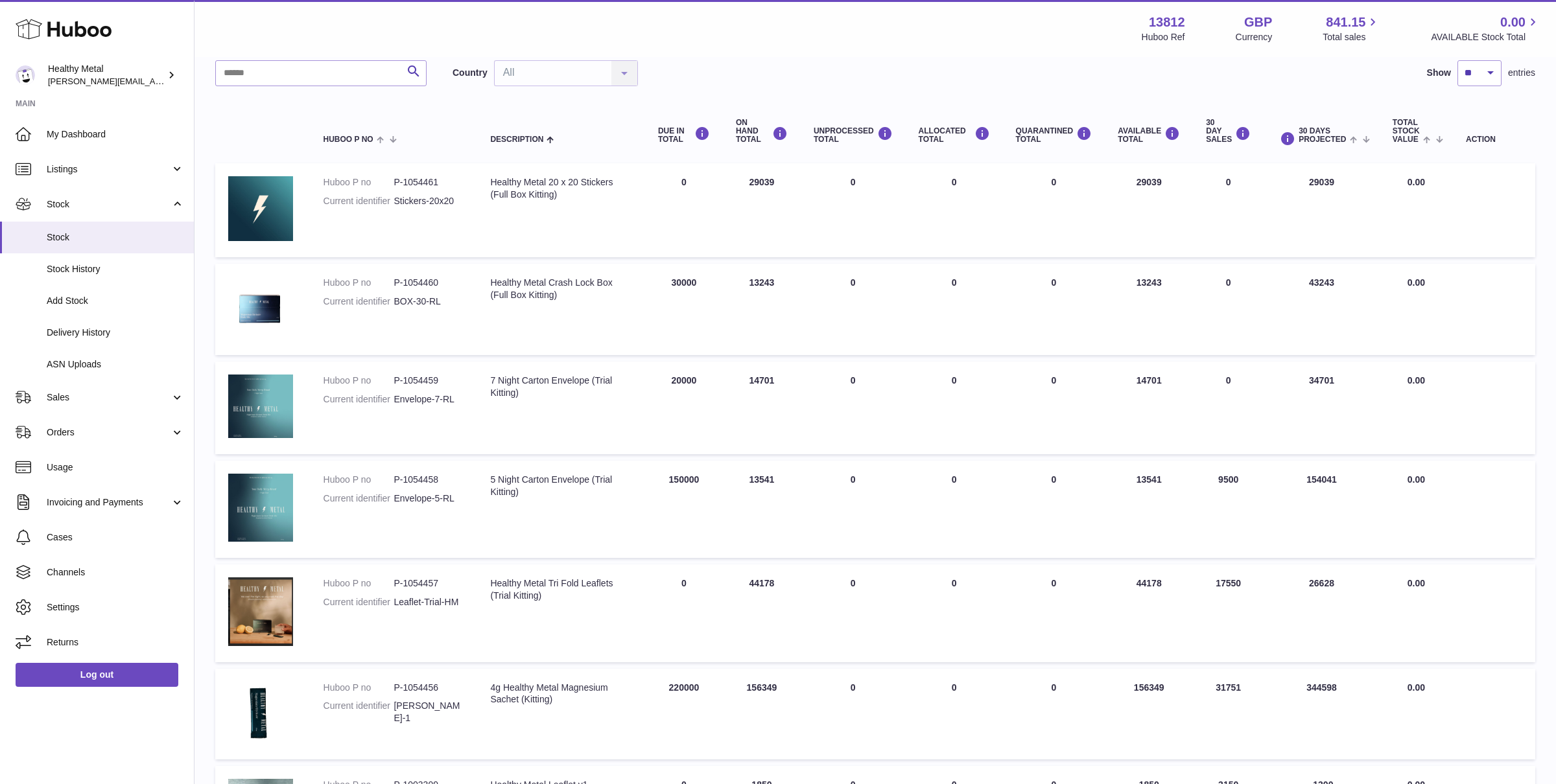
scroll to position [95, 0]
click at [111, 125] on link "My Dashboard" at bounding box center [97, 134] width 194 height 35
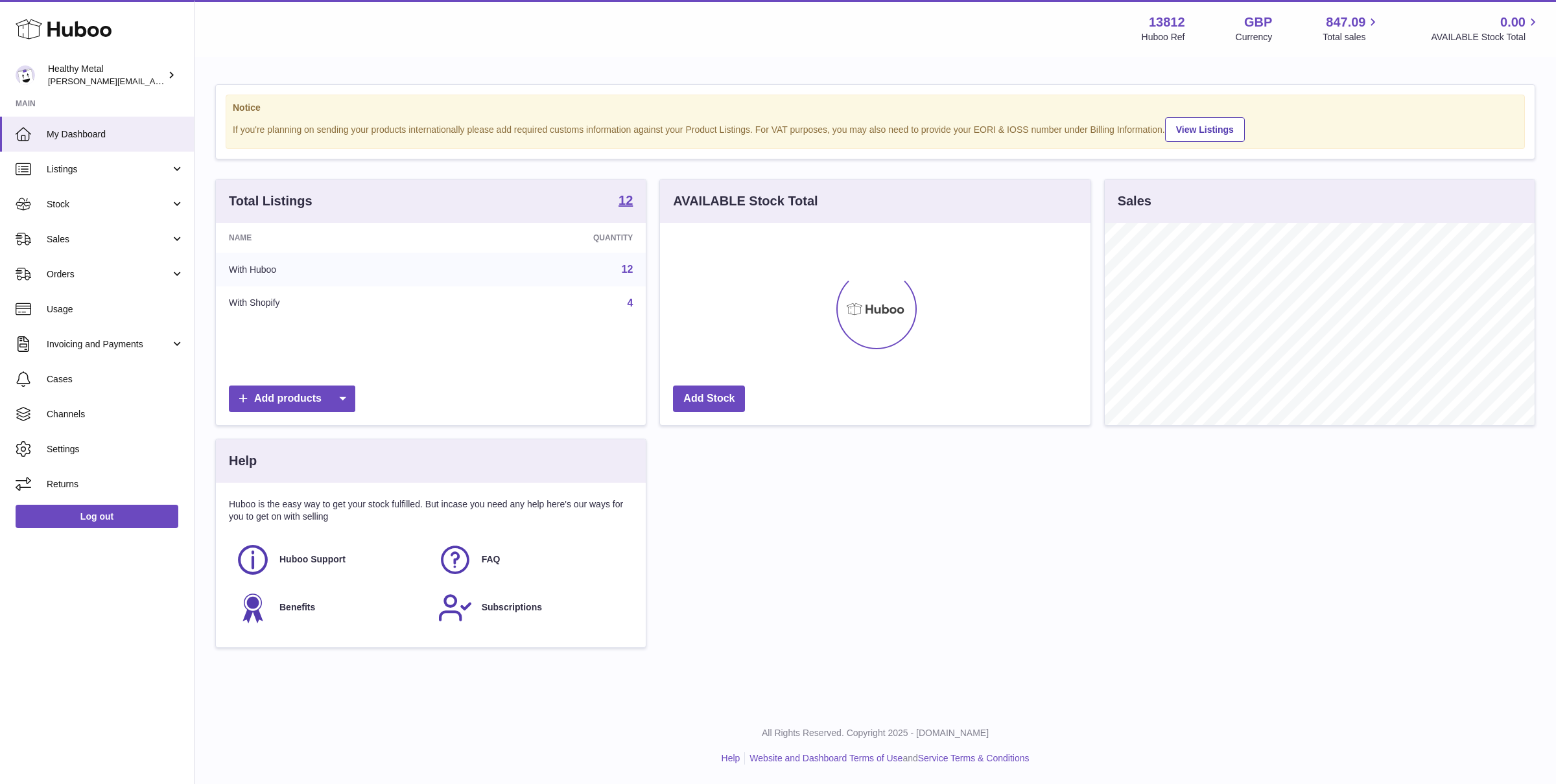
scroll to position [202, 430]
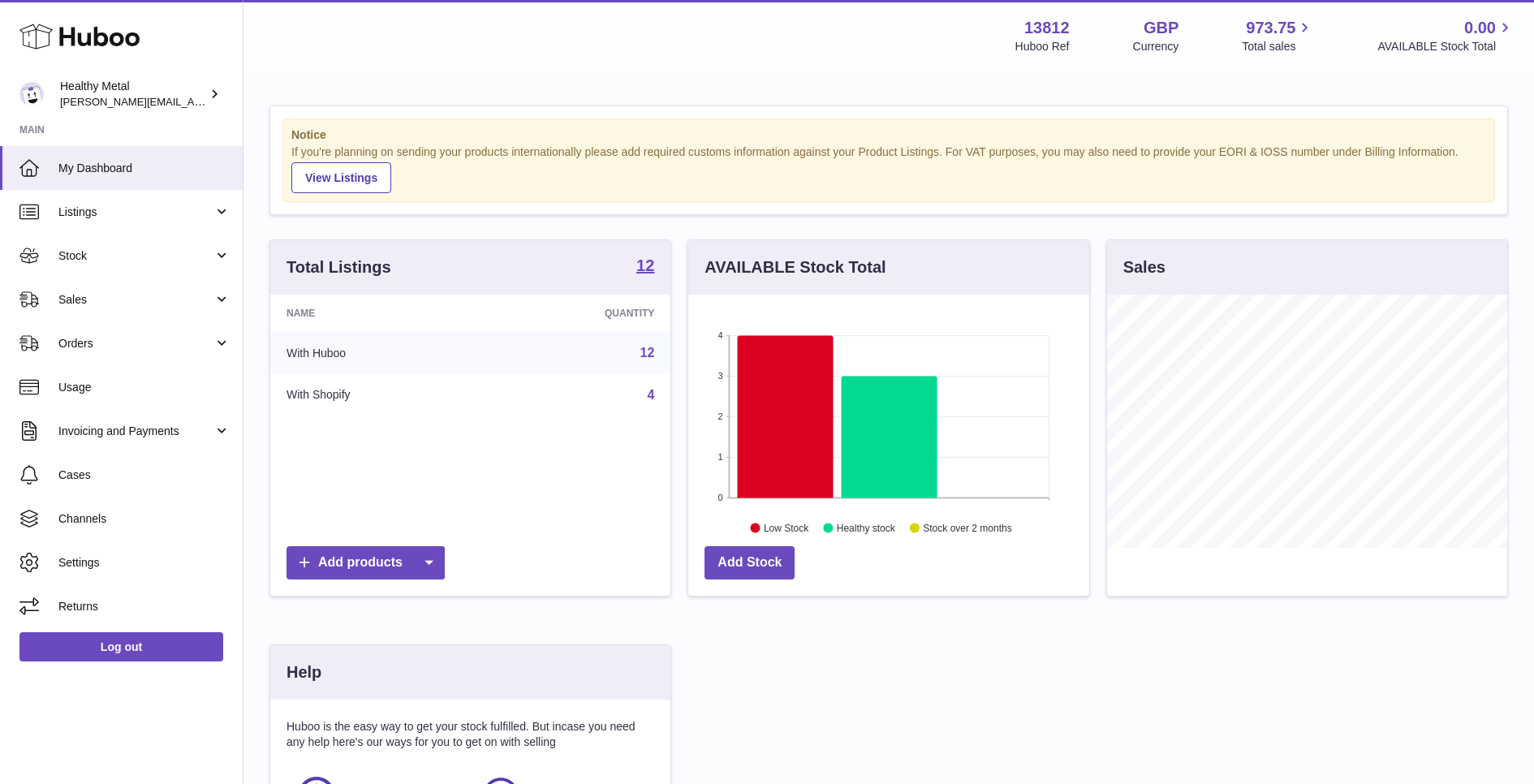
scroll to position [252, 400]
click at [94, 167] on span "My Dashboard" at bounding box center [144, 168] width 172 height 15
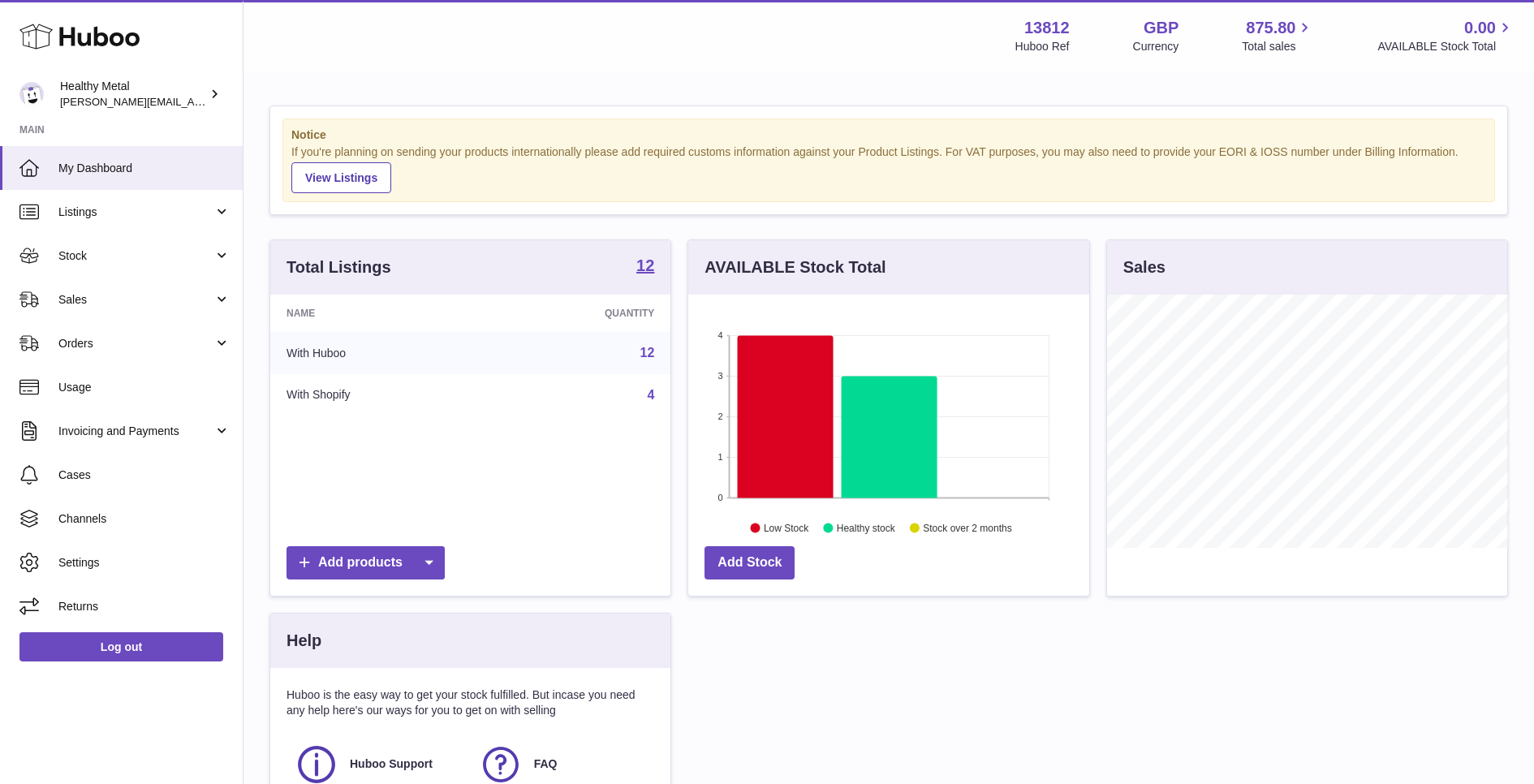
scroll to position [252, 400]
click at [125, 179] on link "My Dashboard" at bounding box center [121, 167] width 243 height 44
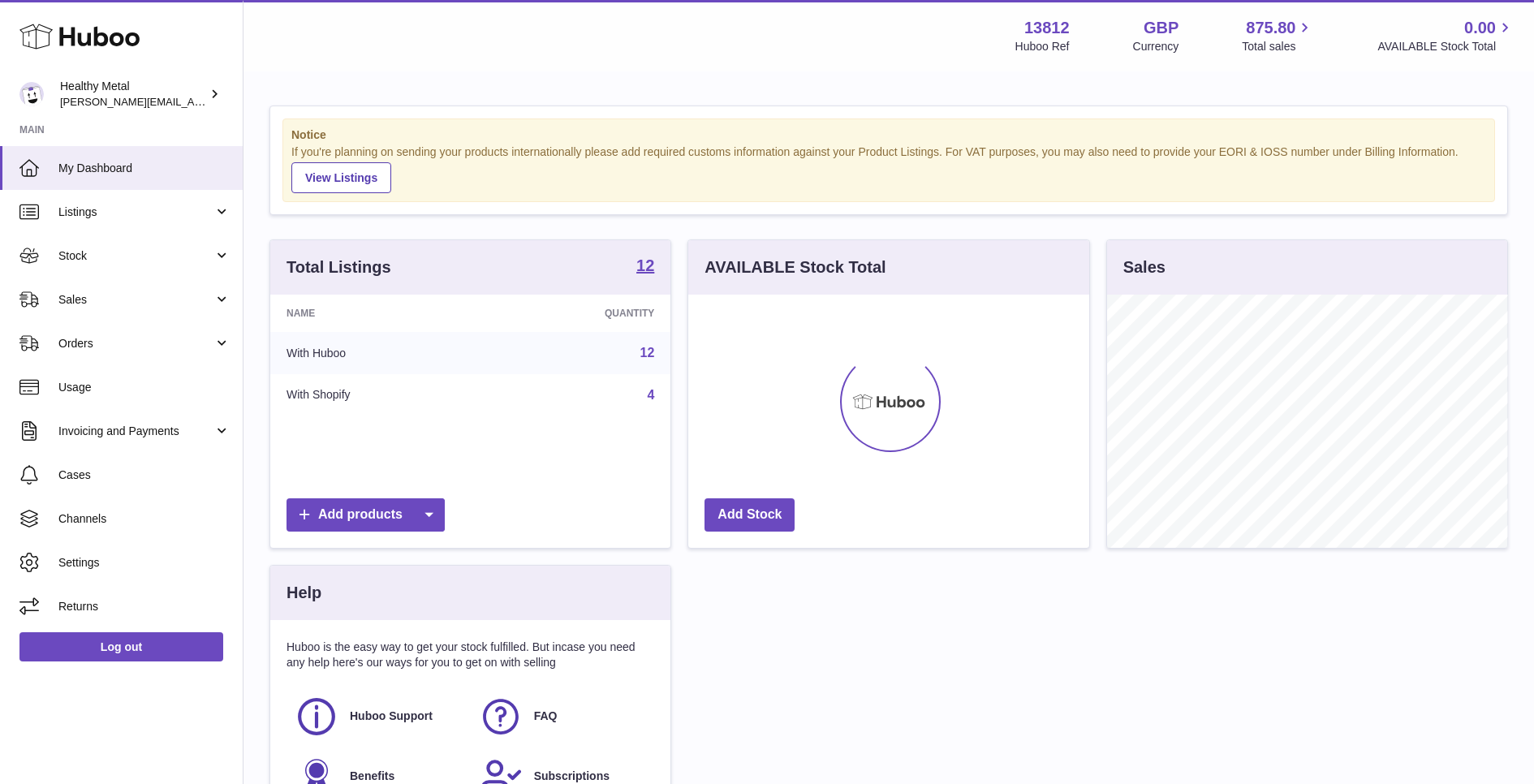
scroll to position [252, 400]
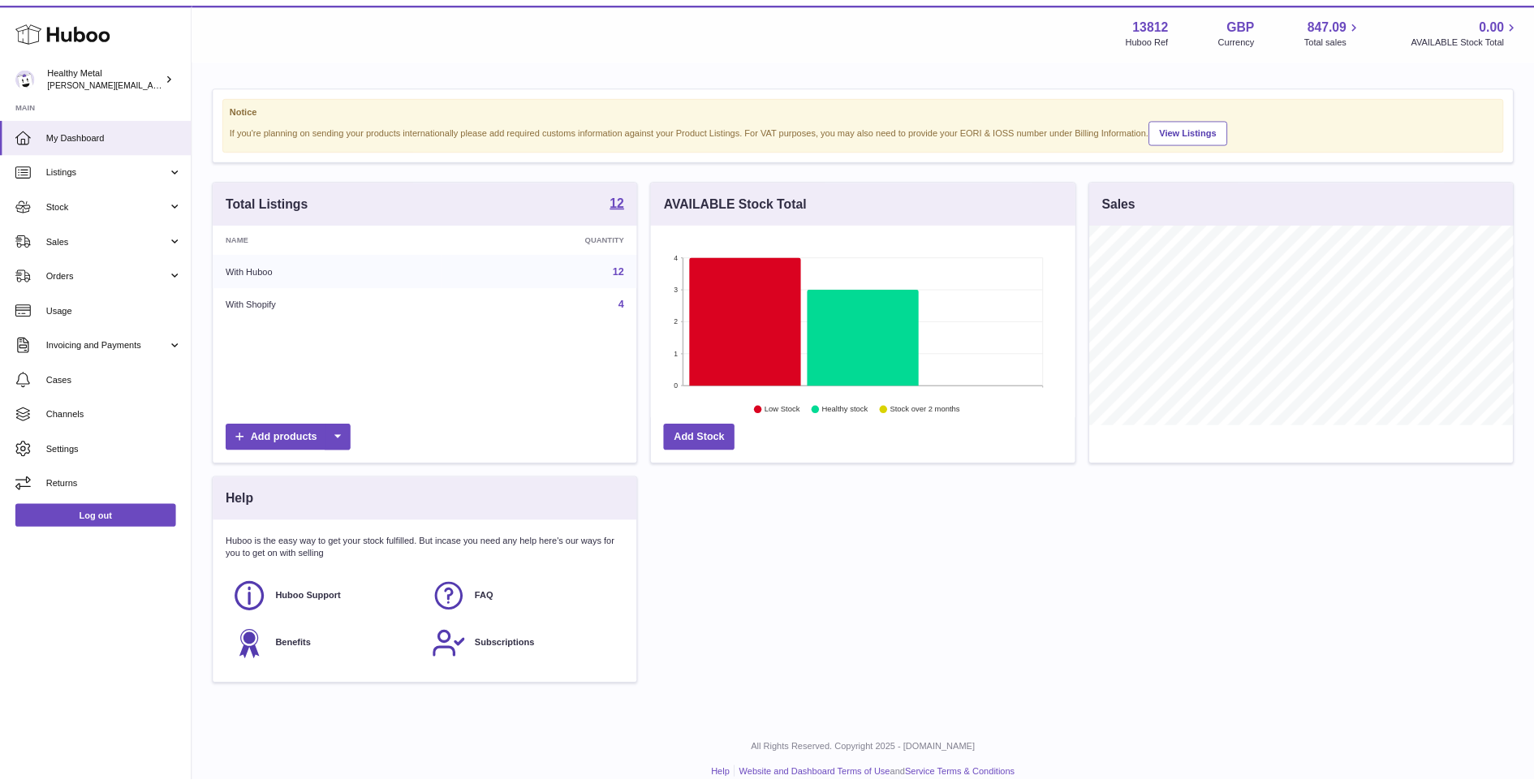
scroll to position [252, 400]
